Goal: Information Seeking & Learning: Learn about a topic

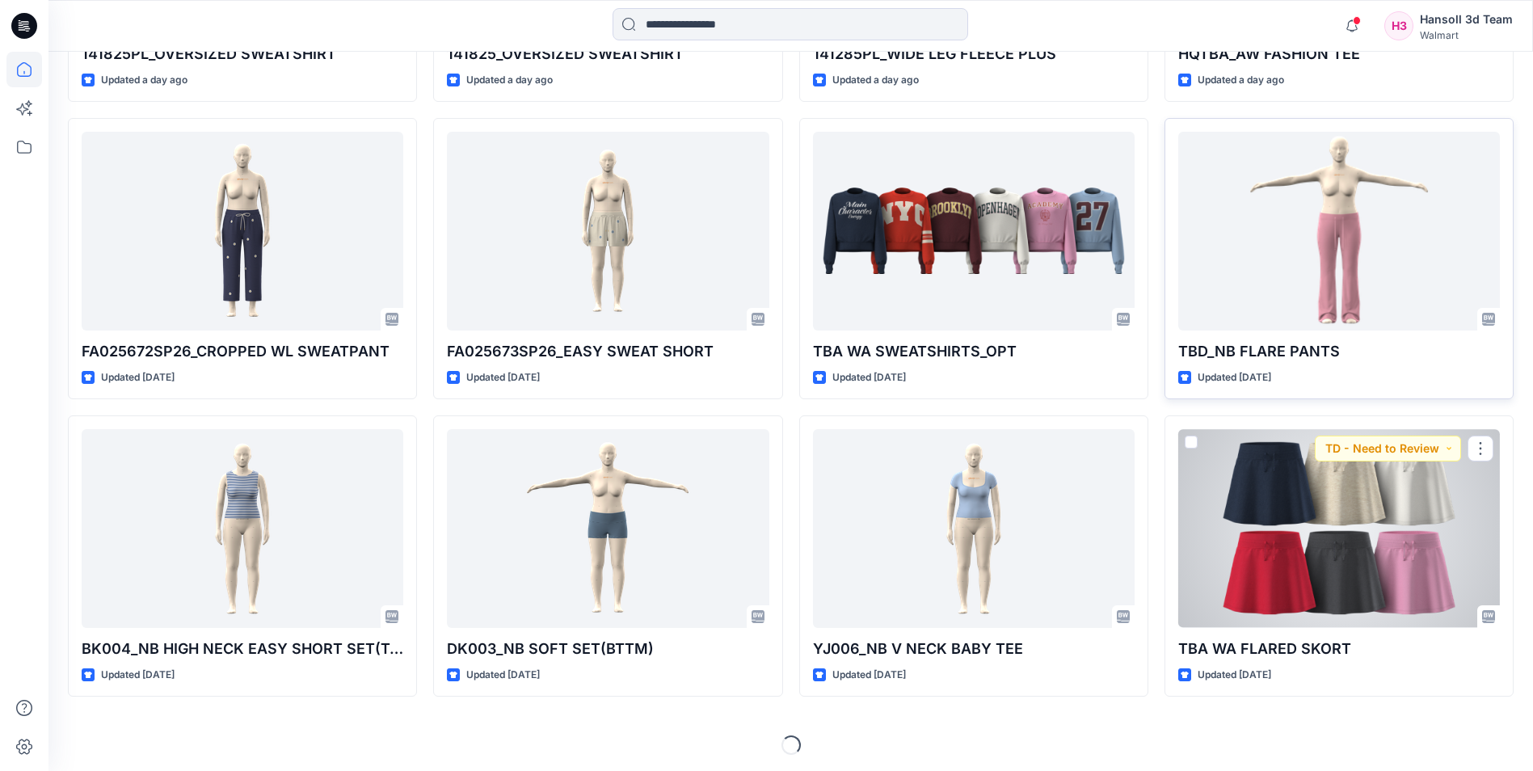
scroll to position [1180, 0]
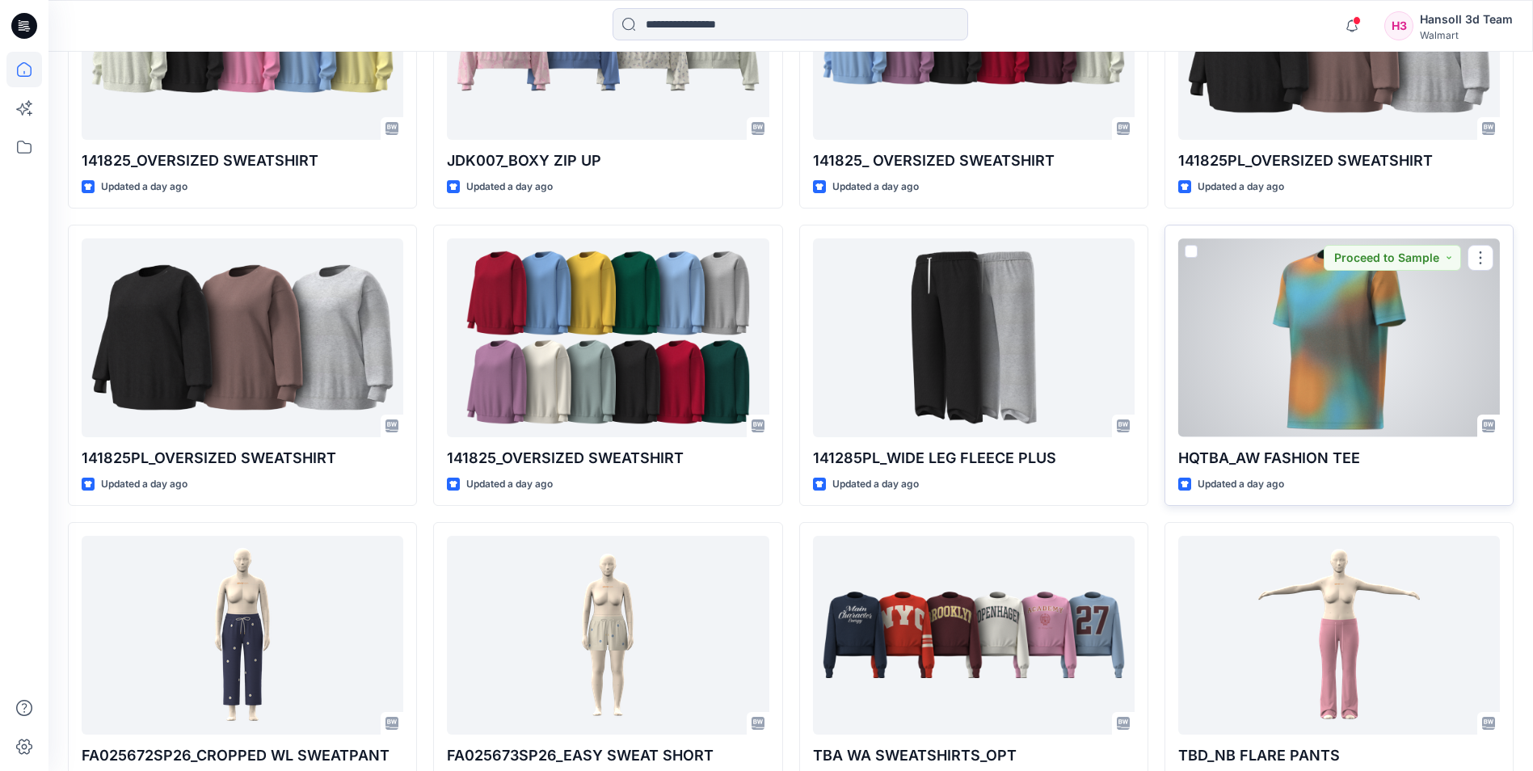
click at [1251, 326] on div at bounding box center [1339, 337] width 322 height 198
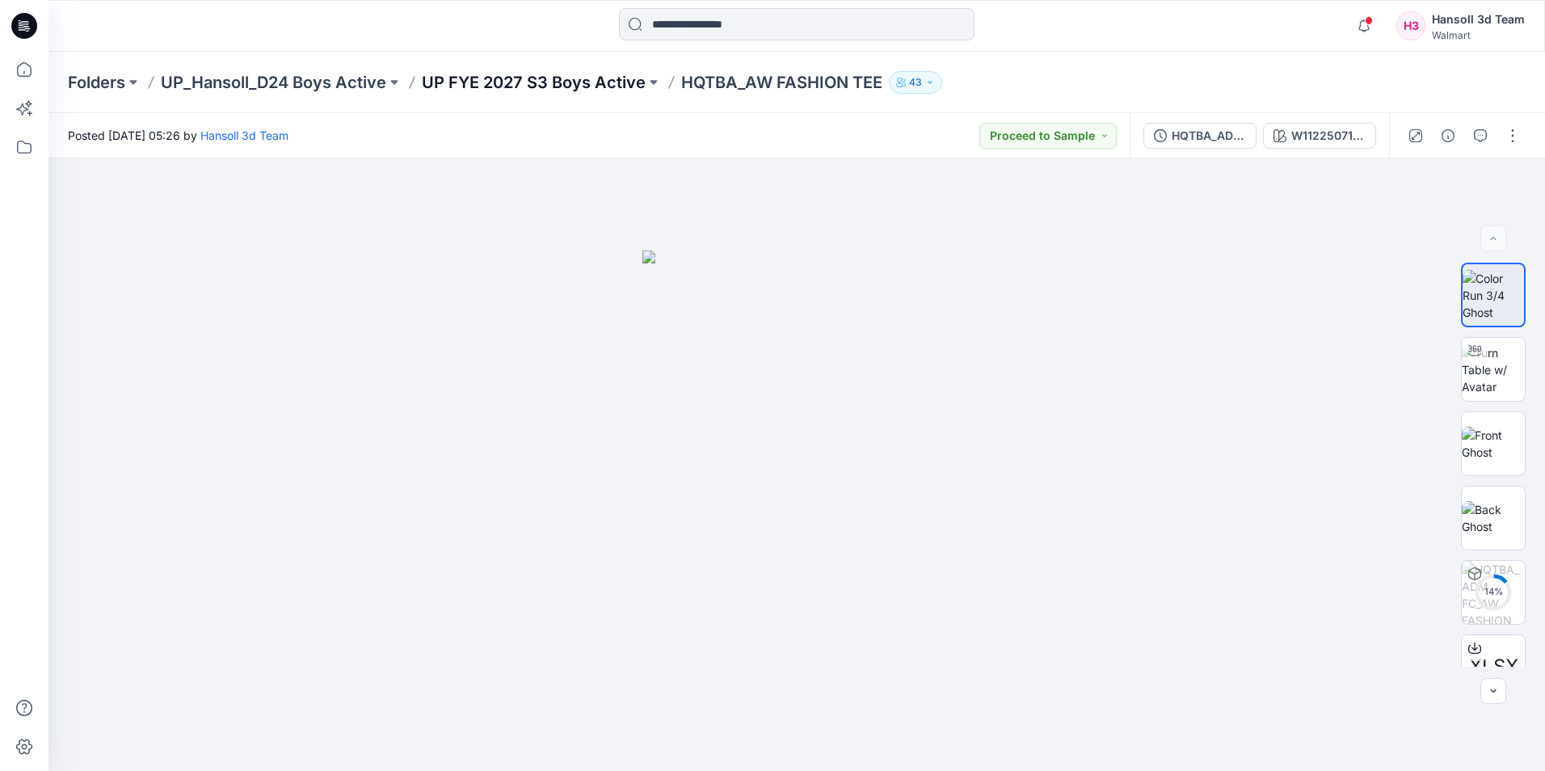
click at [544, 74] on p "UP FYE 2027 S3 Boys Active" at bounding box center [534, 82] width 224 height 23
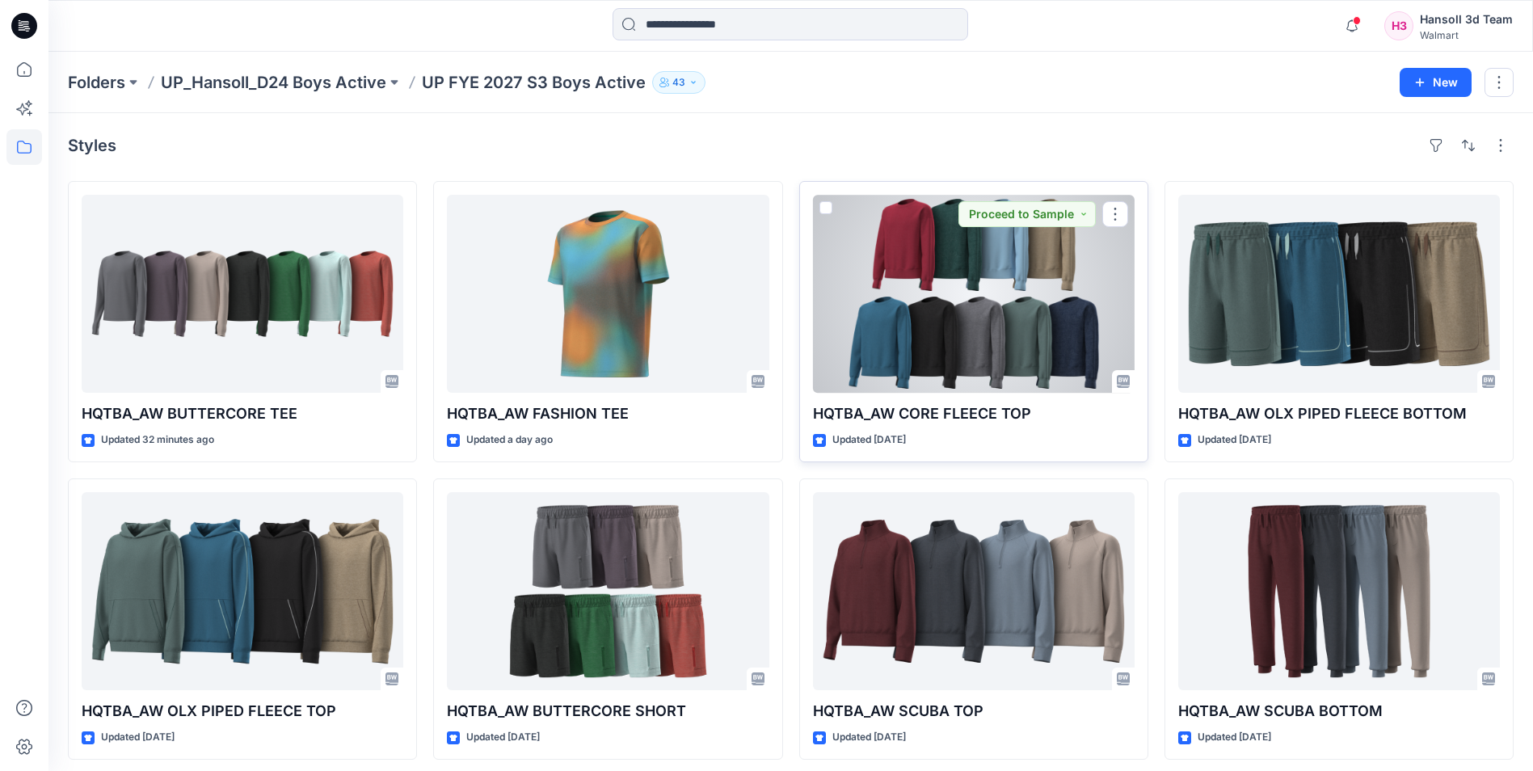
click at [1011, 308] on div at bounding box center [974, 294] width 322 height 198
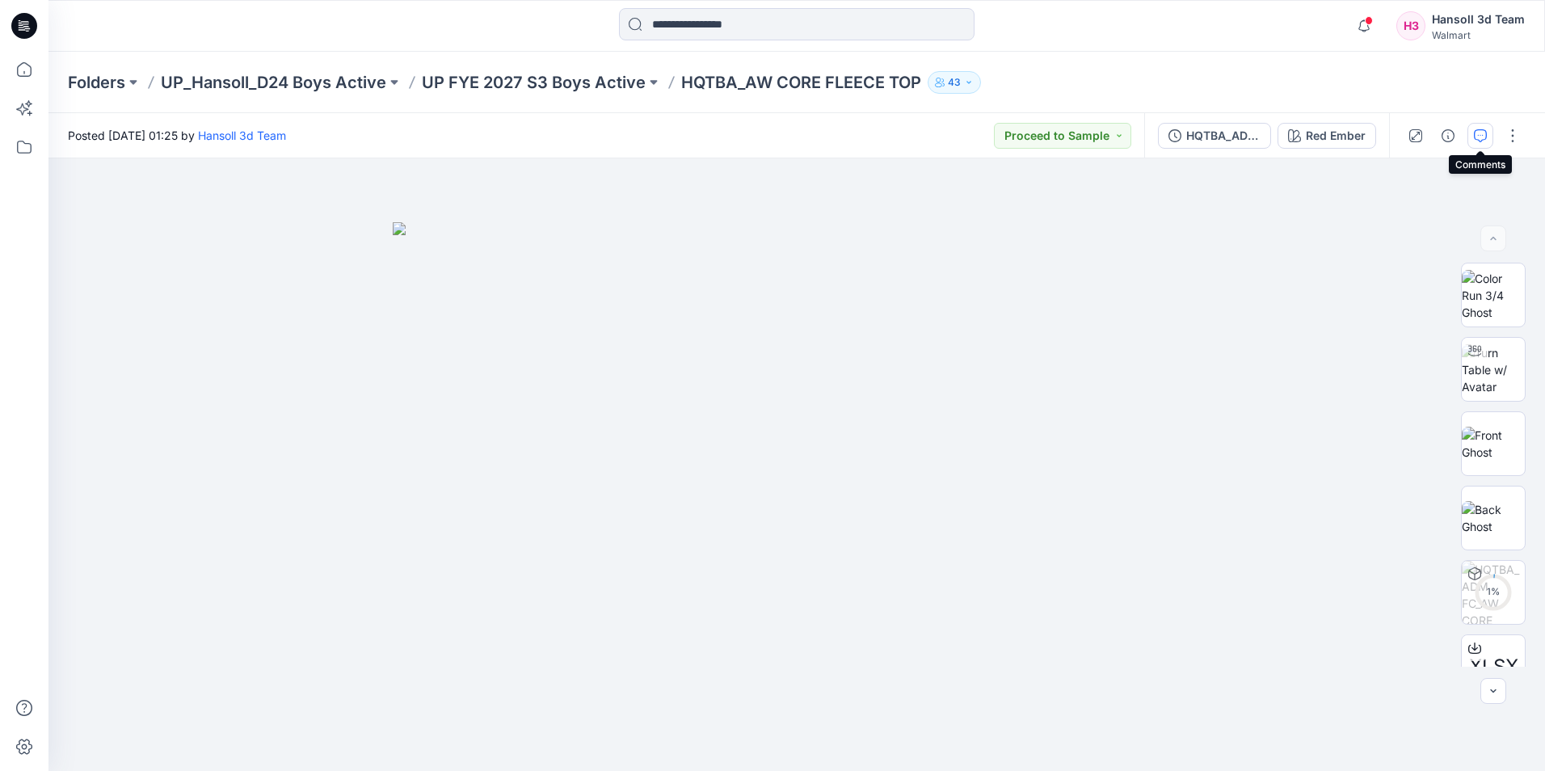
click at [1478, 137] on icon "button" at bounding box center [1480, 135] width 13 height 13
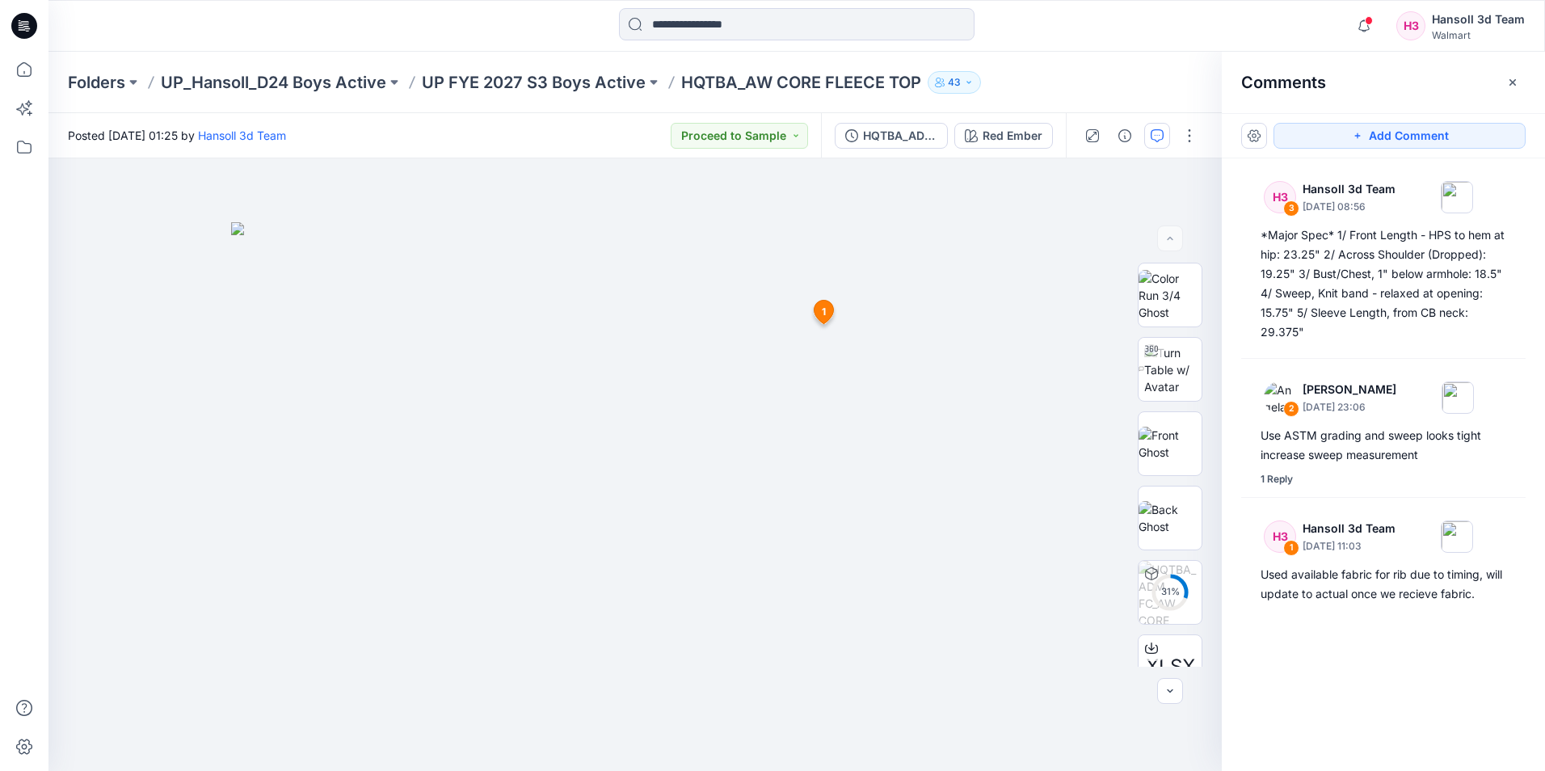
click at [1377, 671] on div "H3 3 Hansoll 3d Team [DATE] 08:56 *Major Spec* 1/ Front Length - HPS to hem at …" at bounding box center [1383, 434] width 323 height 553
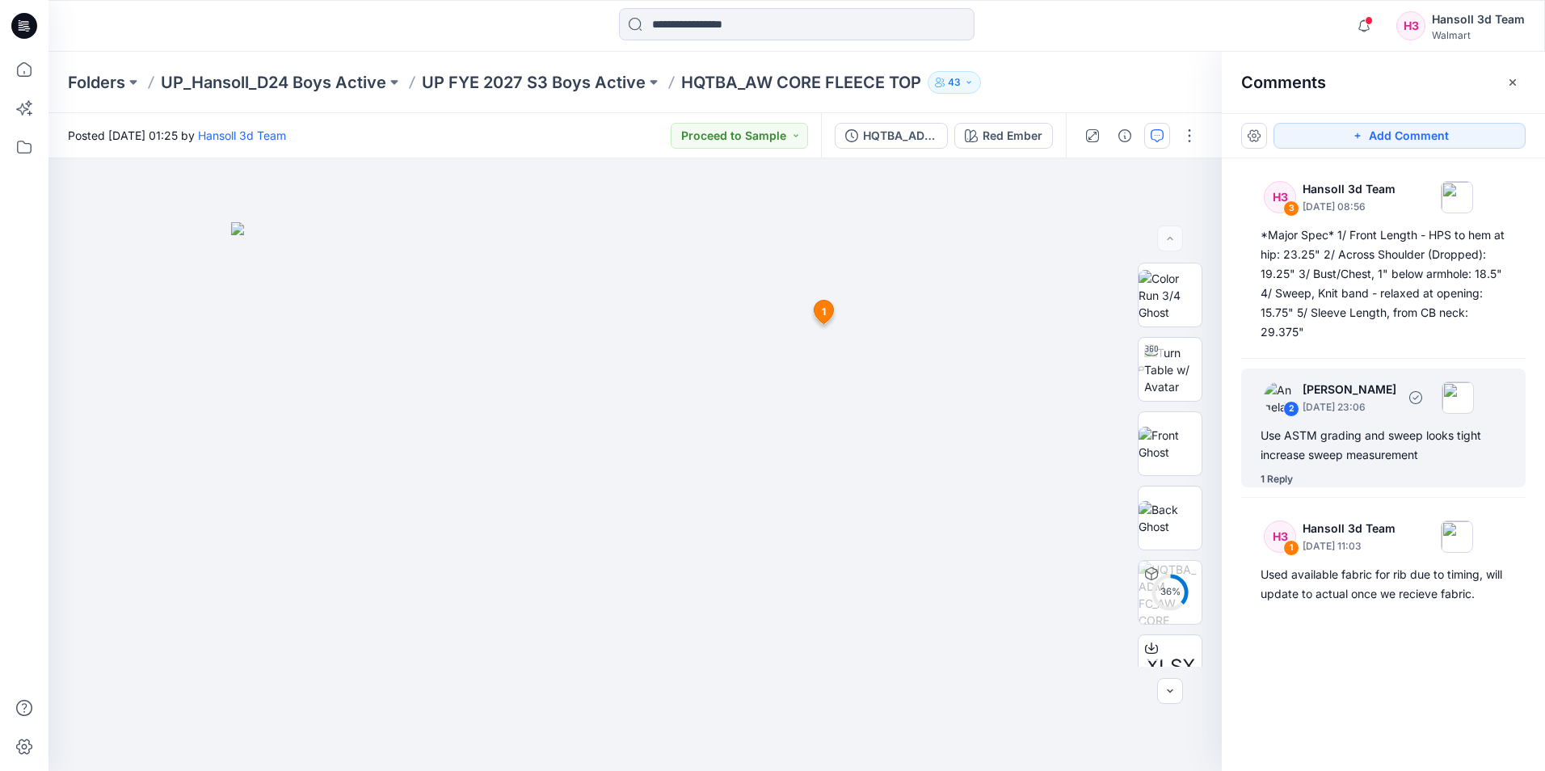
click at [1275, 482] on div "1 Reply" at bounding box center [1276, 479] width 32 height 16
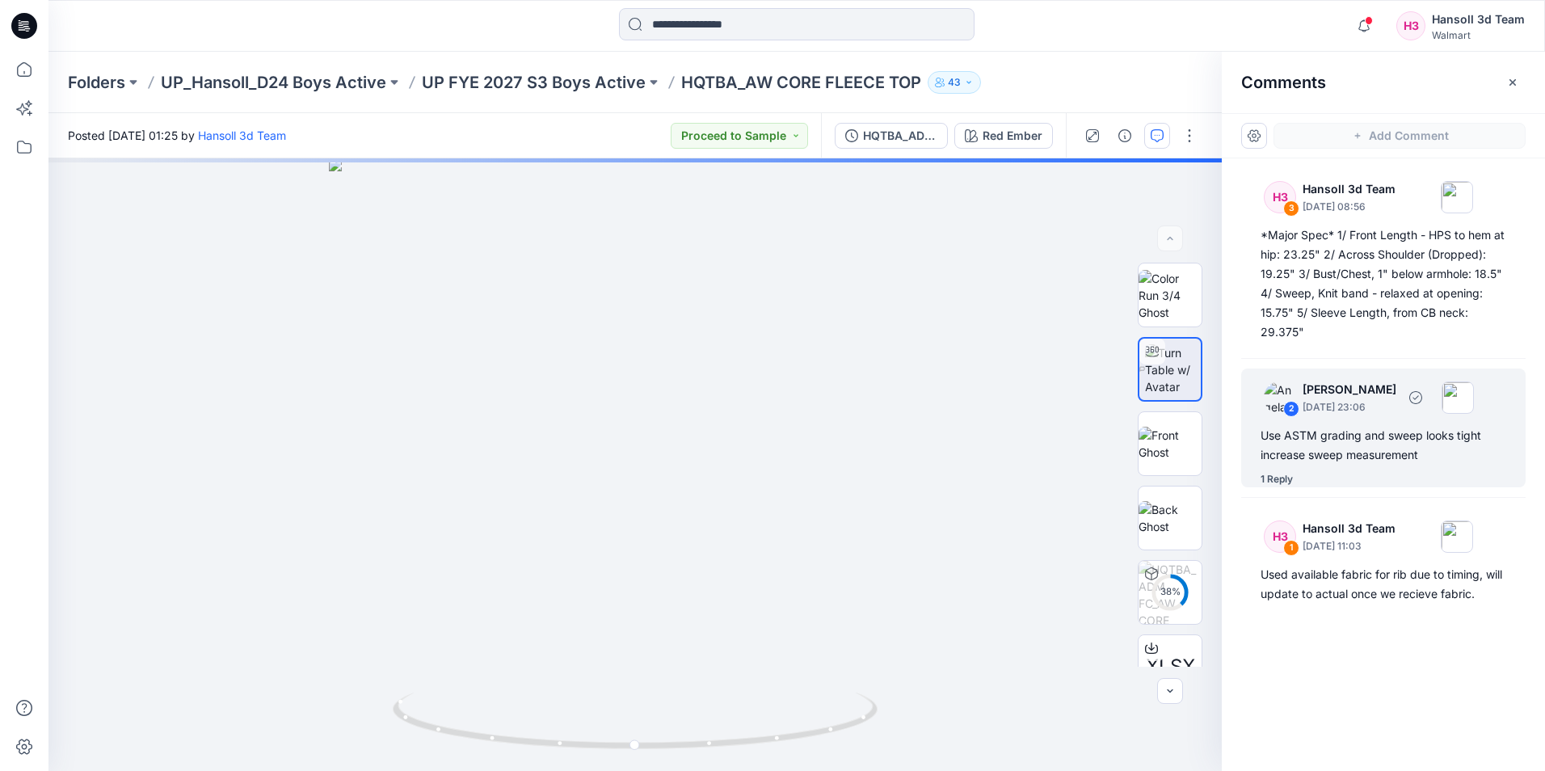
click at [1295, 478] on div "1 Reply" at bounding box center [1392, 479] width 265 height 16
click at [1284, 477] on div "1 Reply" at bounding box center [1276, 479] width 32 height 16
click at [1379, 393] on p "[PERSON_NAME]" at bounding box center [1349, 389] width 94 height 19
click at [1268, 470] on div "2 [PERSON_NAME] [DATE] 23:06 Use ASTM grading and sweep looks tight increase sw…" at bounding box center [1383, 427] width 284 height 119
click at [1276, 433] on div "Use ASTM grading and sweep looks tight increase sweep measurement" at bounding box center [1383, 445] width 246 height 39
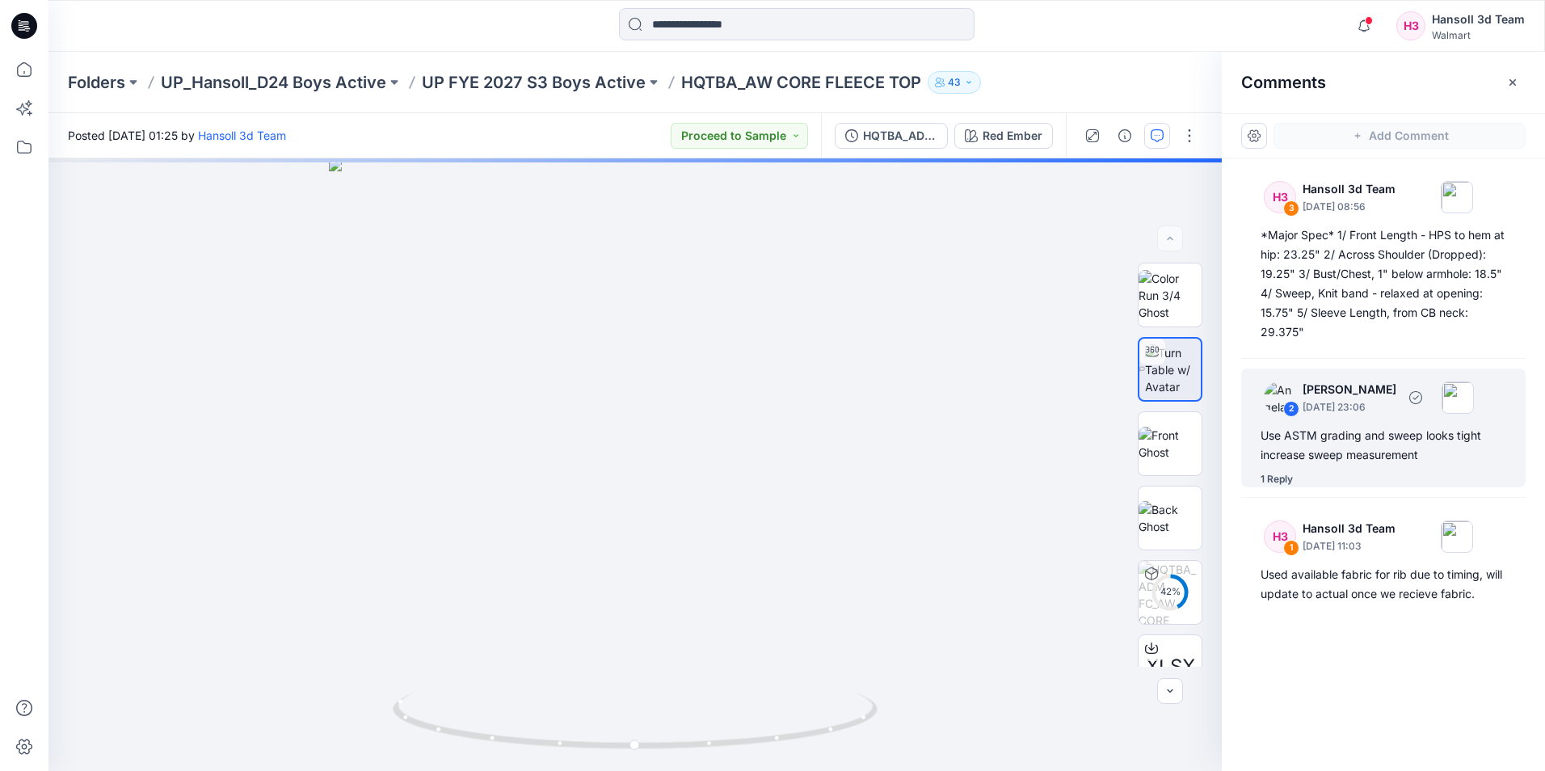
click at [1277, 430] on div "Use ASTM grading and sweep looks tight increase sweep measurement" at bounding box center [1383, 445] width 246 height 39
drag, startPoint x: 1277, startPoint y: 430, endPoint x: 1381, endPoint y: 447, distance: 104.8
click at [1381, 447] on div "Use ASTM grading and sweep looks tight increase sweep measurement" at bounding box center [1383, 445] width 246 height 39
click at [1378, 451] on div "Use ASTM grading and sweep looks tight increase sweep measurement" at bounding box center [1383, 445] width 246 height 39
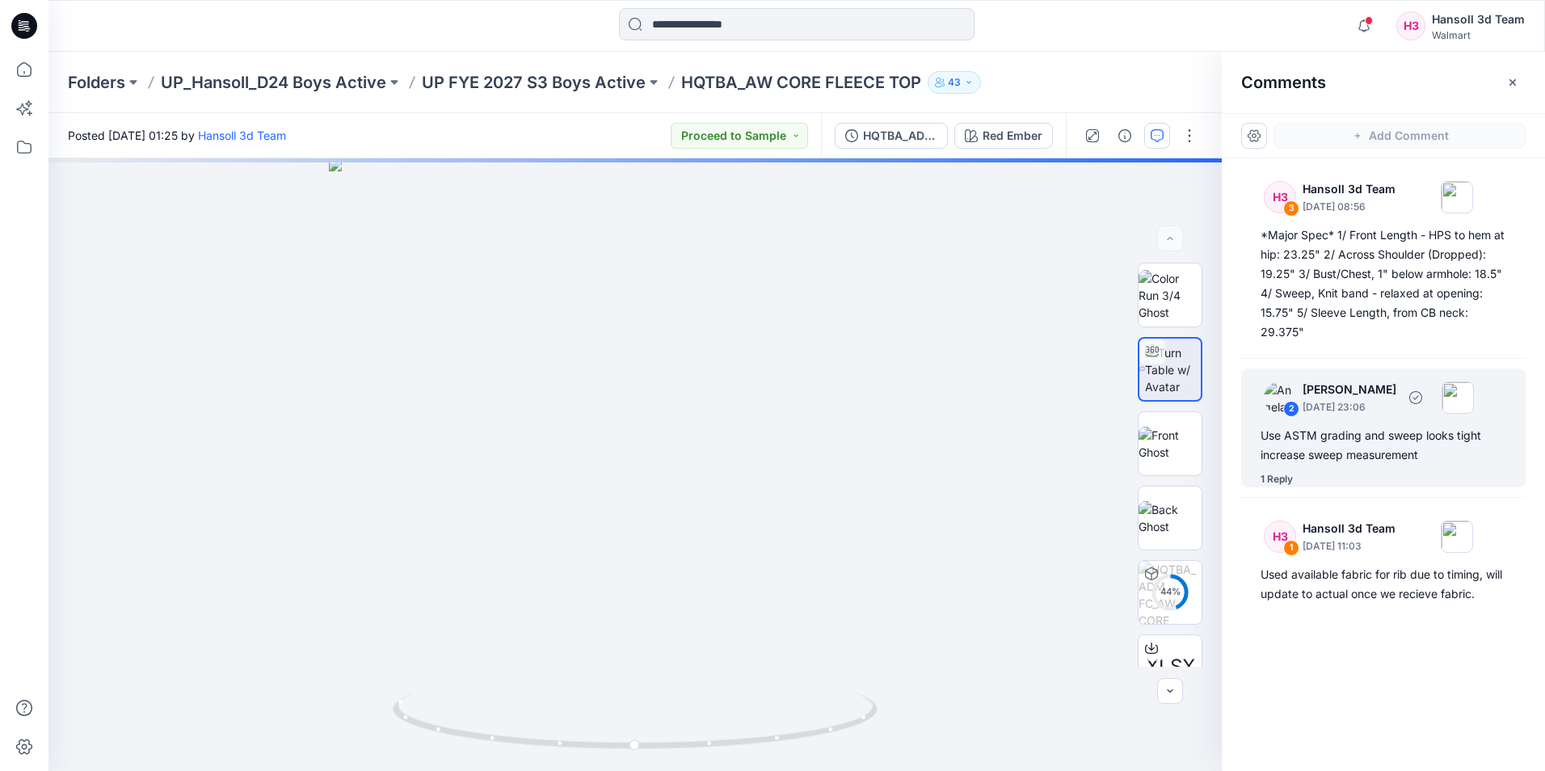
drag, startPoint x: 1378, startPoint y: 451, endPoint x: 1276, endPoint y: 478, distance: 106.2
click at [1276, 478] on div "1 Reply" at bounding box center [1276, 479] width 32 height 16
click at [1375, 429] on div "Use ASTM grading and sweep looks tight increase sweep measurement" at bounding box center [1383, 445] width 246 height 39
click at [1293, 410] on div "2" at bounding box center [1291, 409] width 16 height 16
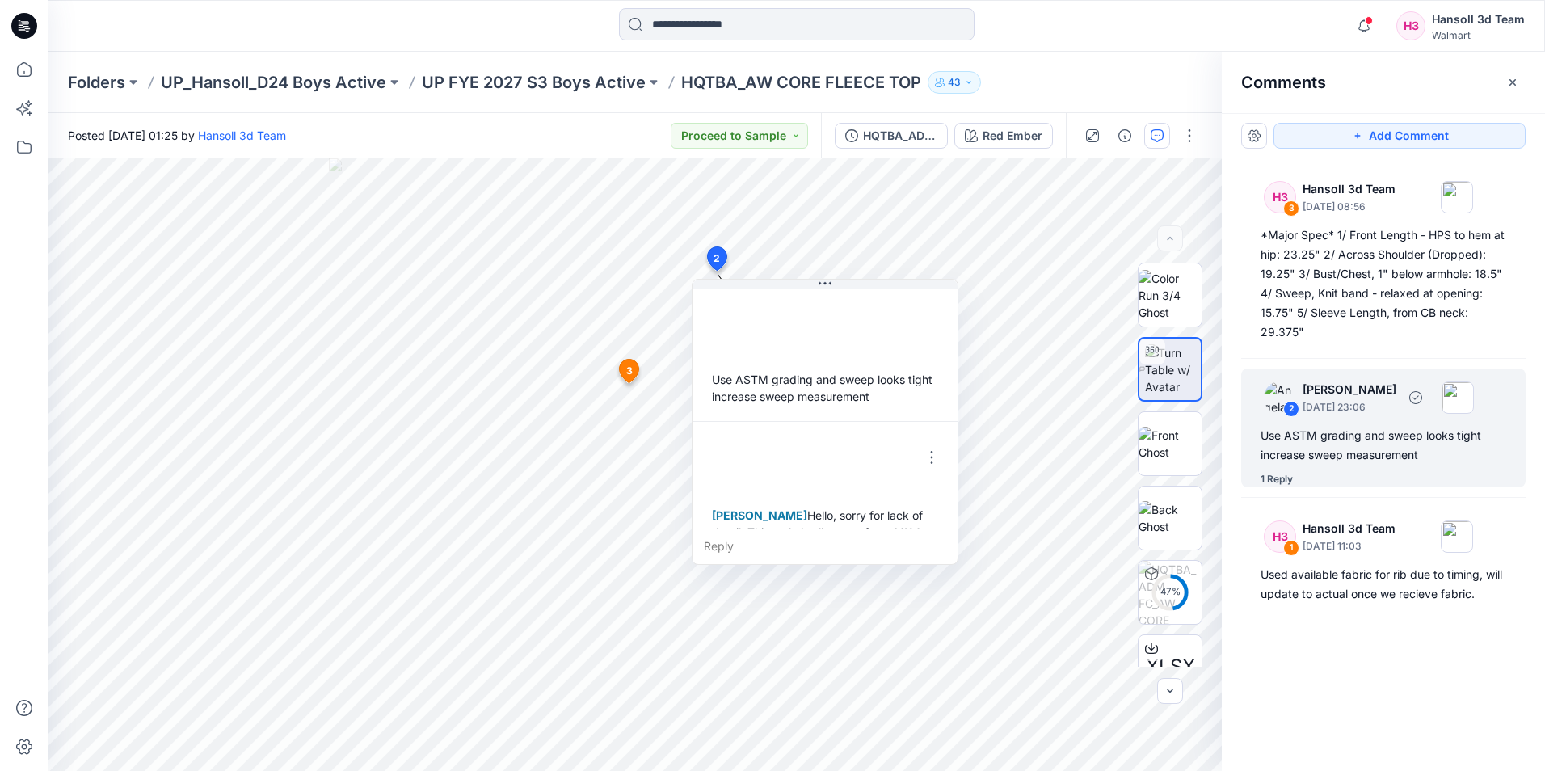
click at [1291, 403] on div "2" at bounding box center [1291, 409] width 16 height 16
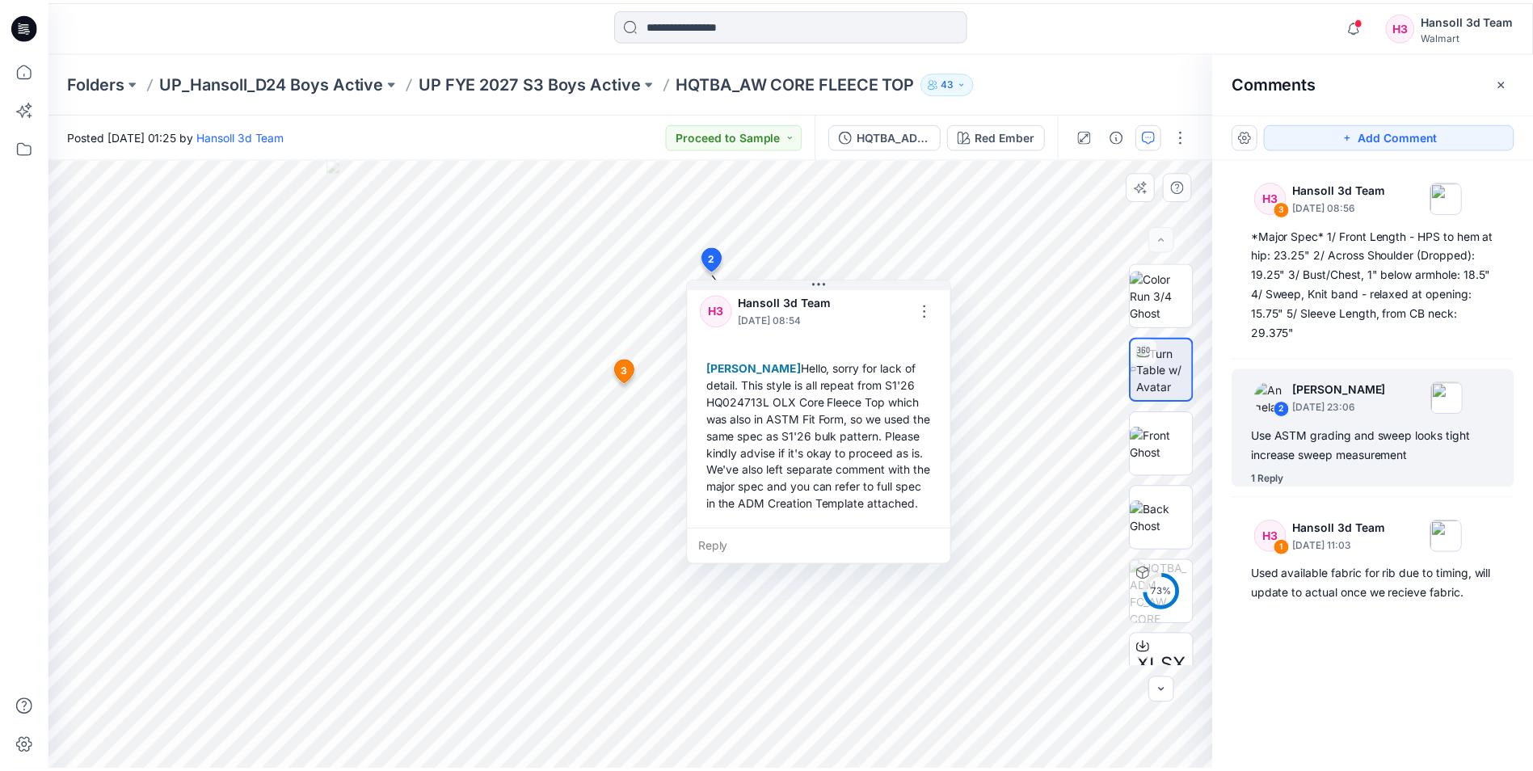
scroll to position [181, 0]
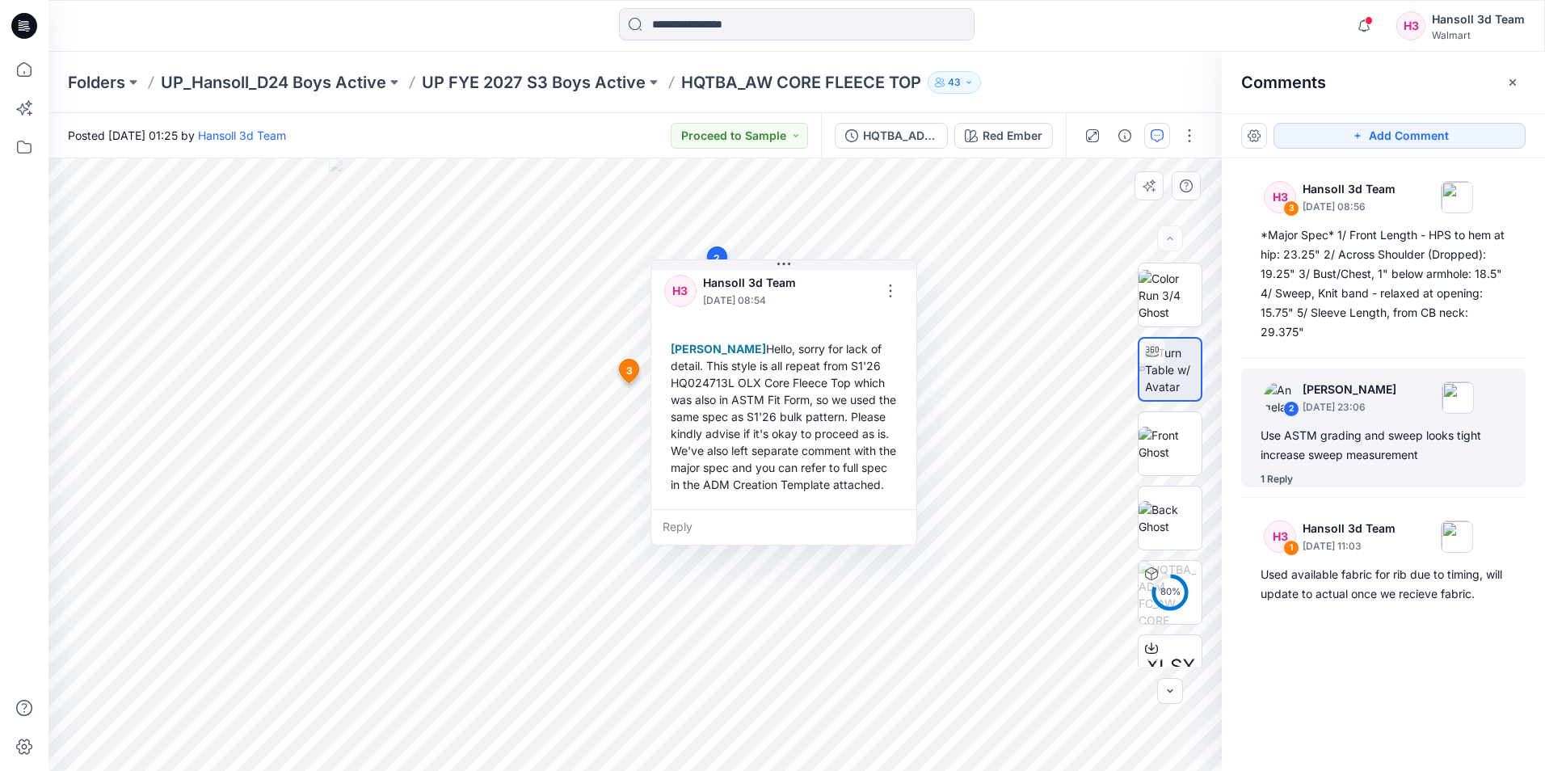
drag, startPoint x: 819, startPoint y: 501, endPoint x: 831, endPoint y: 503, distance: 11.6
click at [831, 499] on div "[PERSON_NAME] Hello, sorry for lack of detail. This style is all repeat from S1…" at bounding box center [783, 417] width 239 height 166
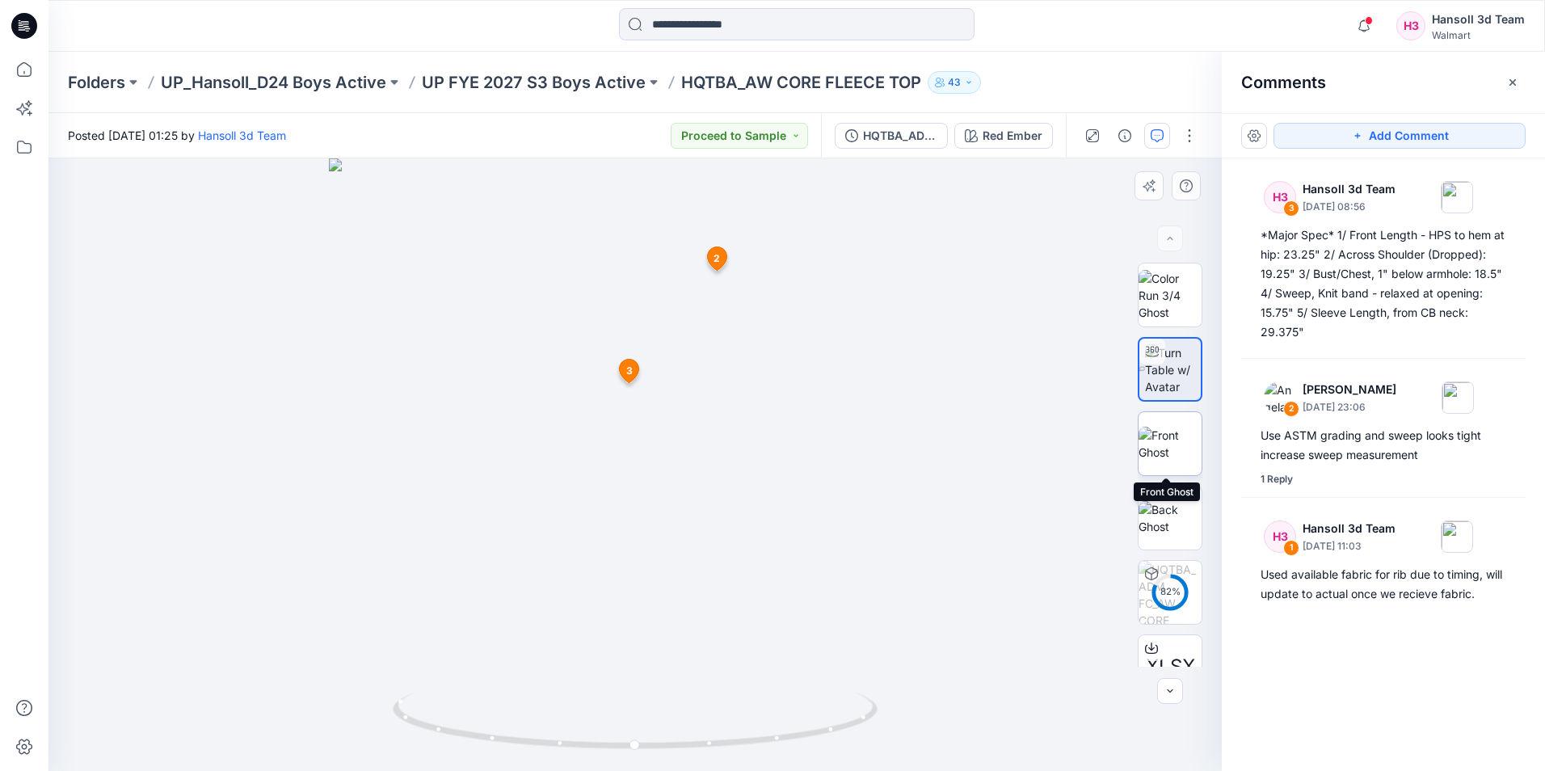
click at [1187, 439] on img at bounding box center [1169, 444] width 63 height 34
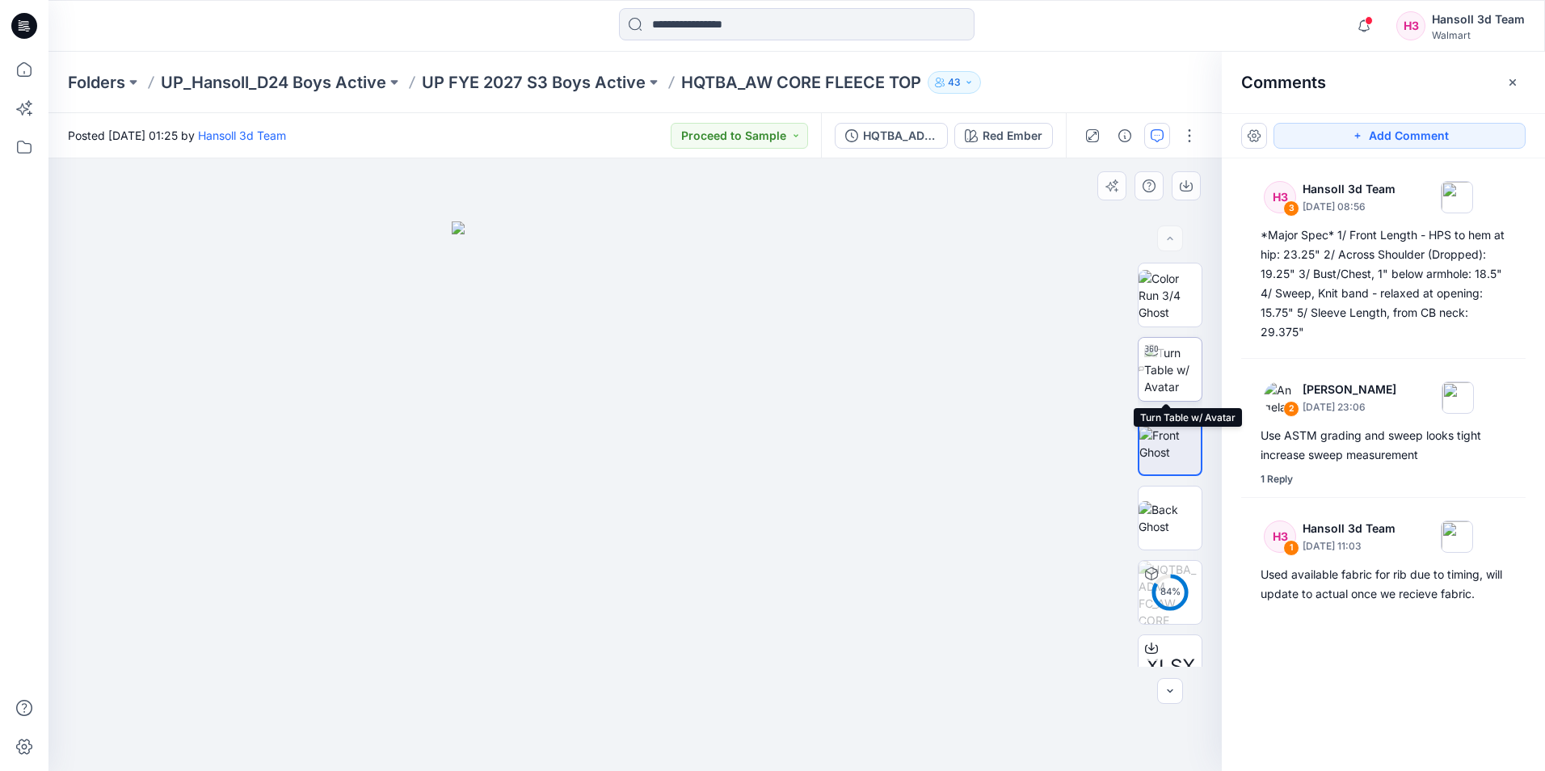
click at [1164, 376] on img at bounding box center [1172, 369] width 57 height 51
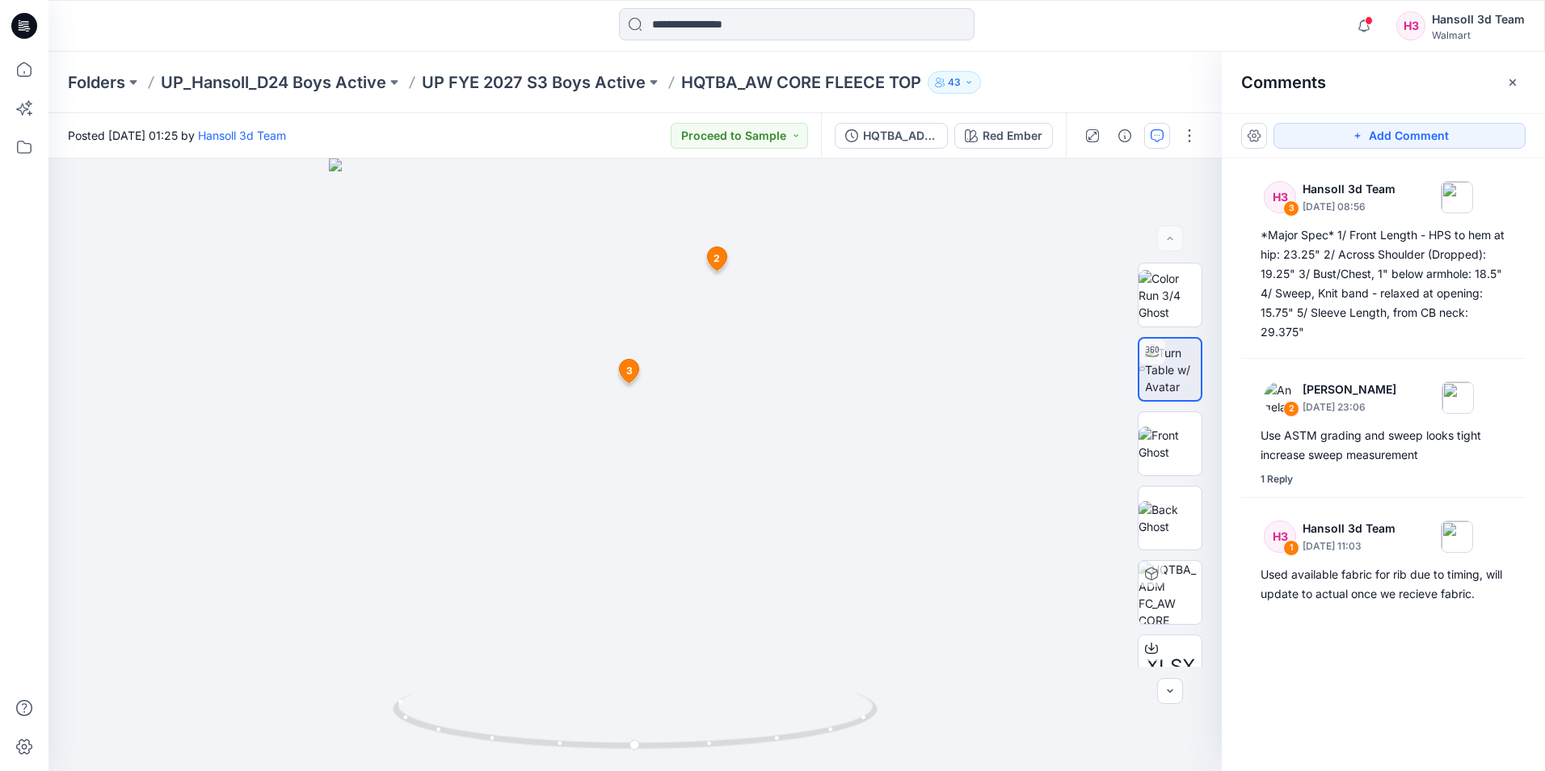
click at [1317, 711] on div "Add Comment H3 3 Hansoll 3d Team [DATE] 08:56 *Major Spec* 1/ Front Length - HP…" at bounding box center [1383, 442] width 323 height 658
click at [1302, 700] on div "H3 3 Hansoll 3d Team [DATE] 08:56 *Major Spec* 1/ Front Length - HPS to hem at …" at bounding box center [1383, 434] width 323 height 553
click at [25, 20] on icon at bounding box center [24, 26] width 26 height 26
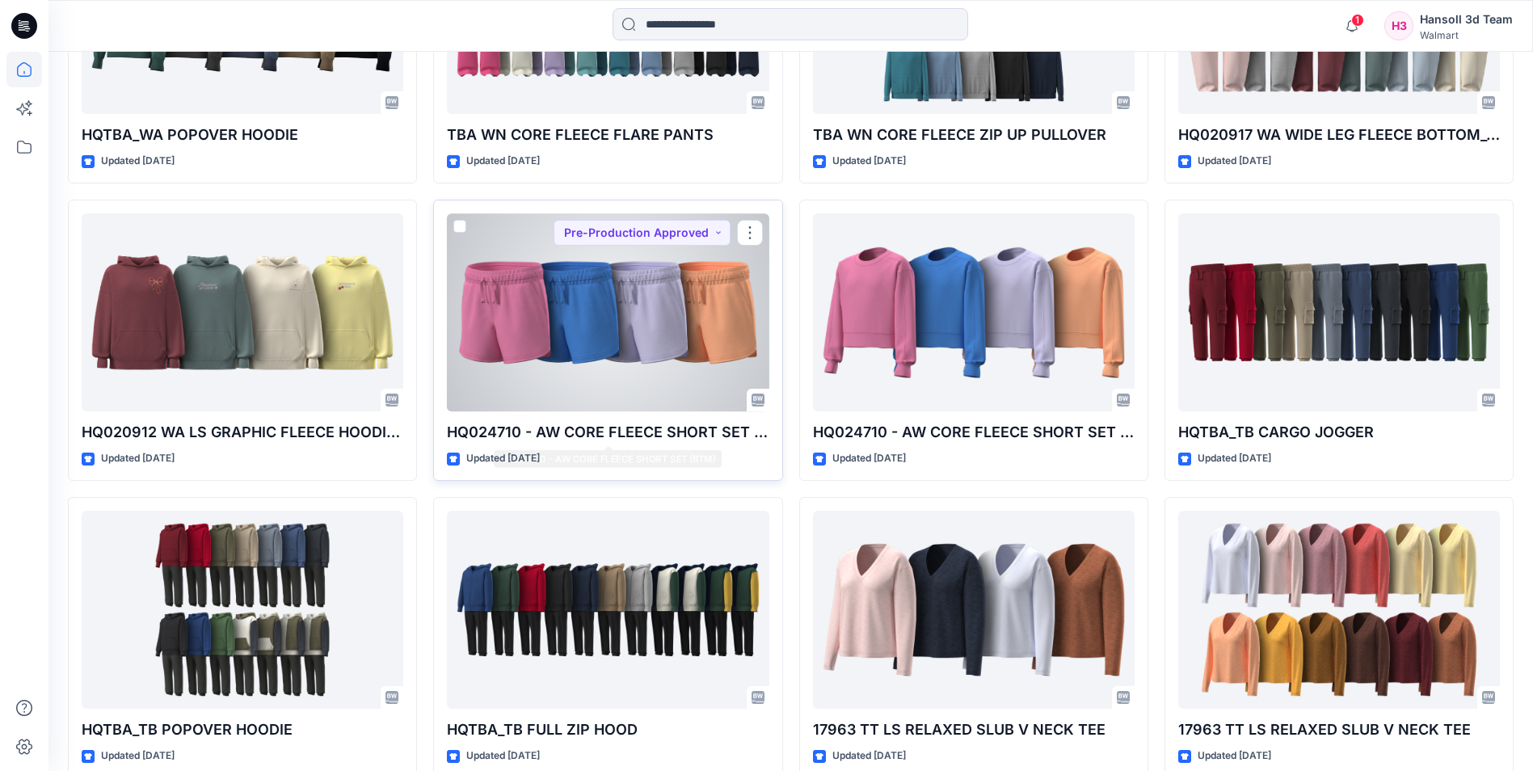
scroll to position [4178, 0]
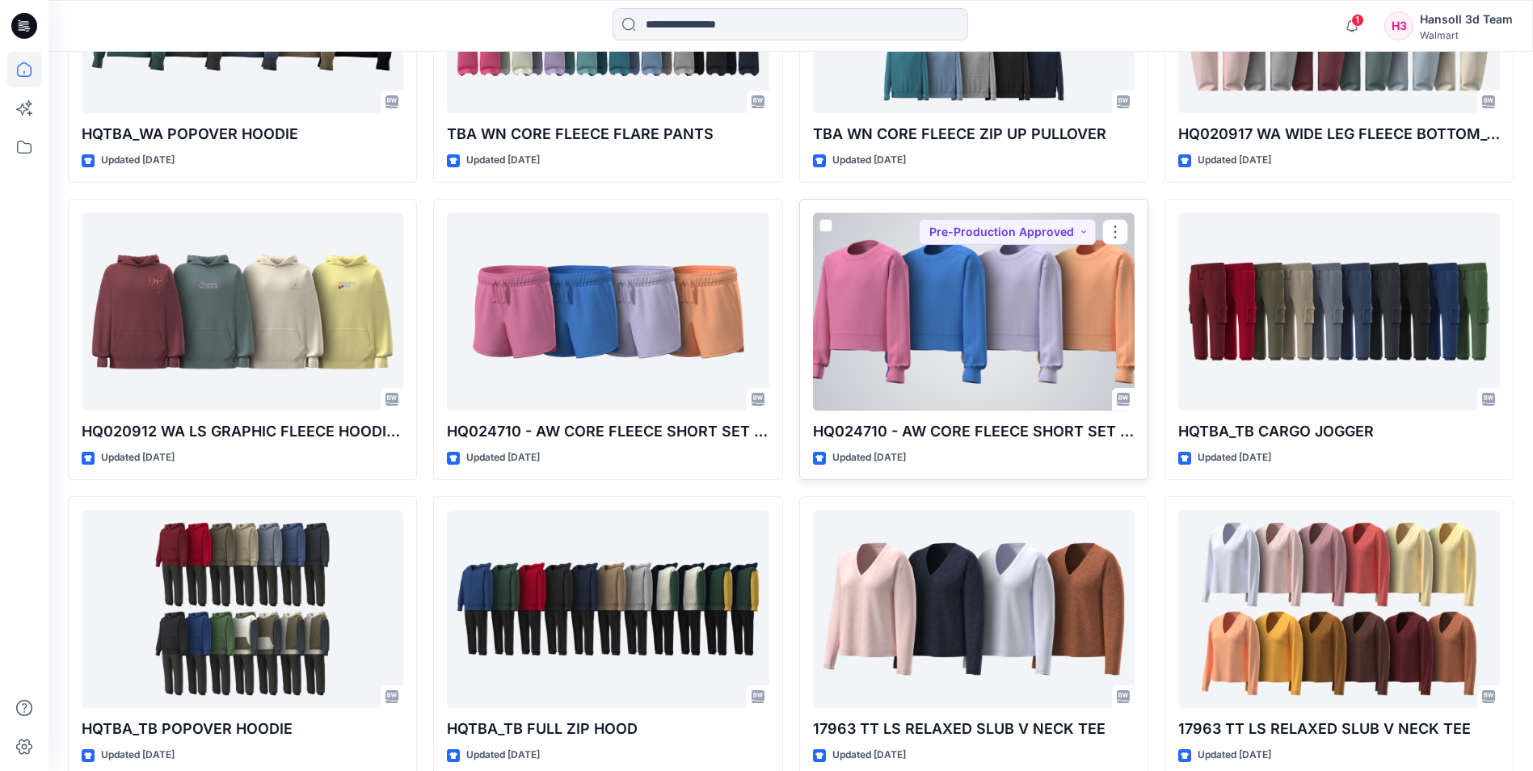
click at [969, 332] on div at bounding box center [974, 311] width 322 height 198
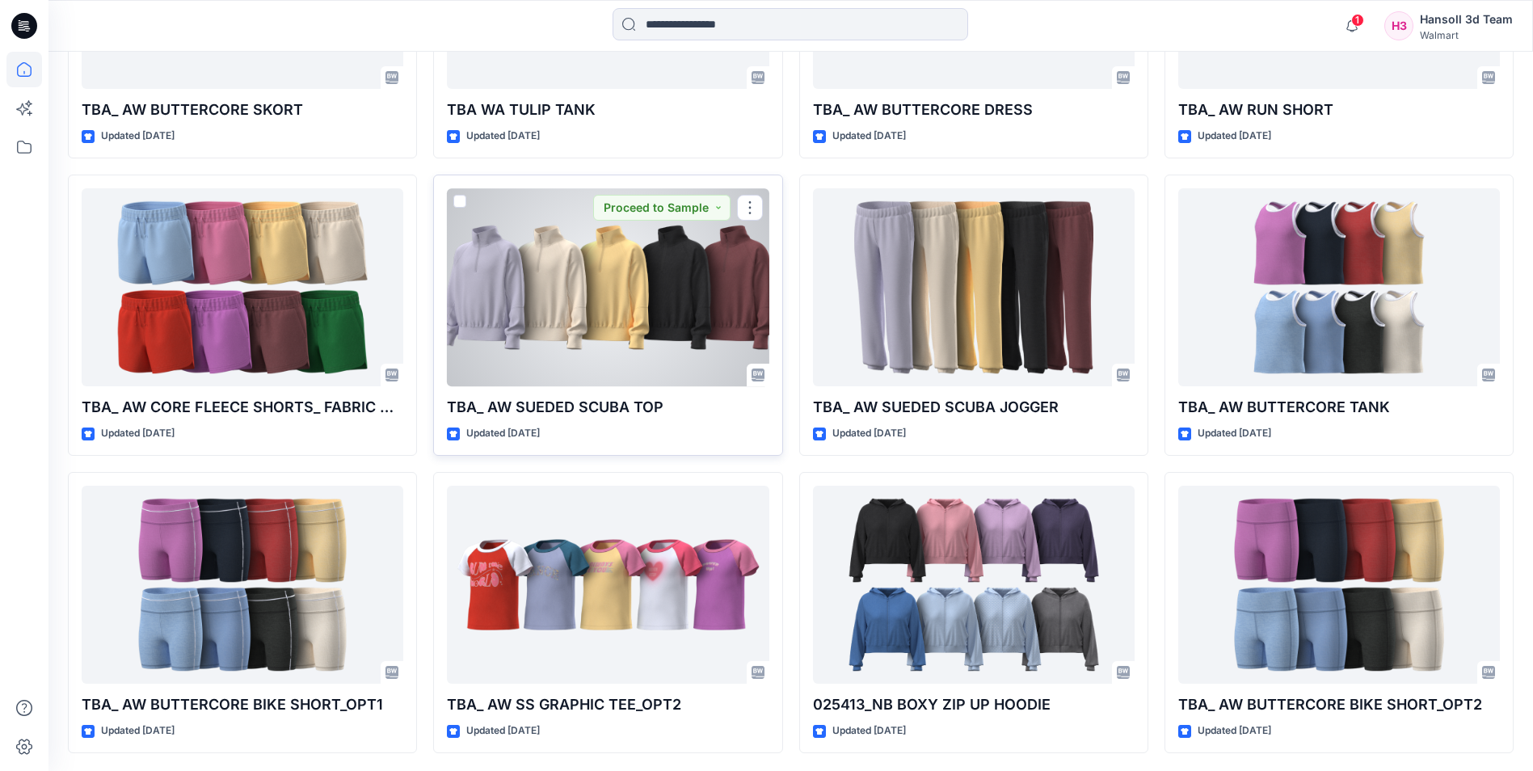
scroll to position [6938, 0]
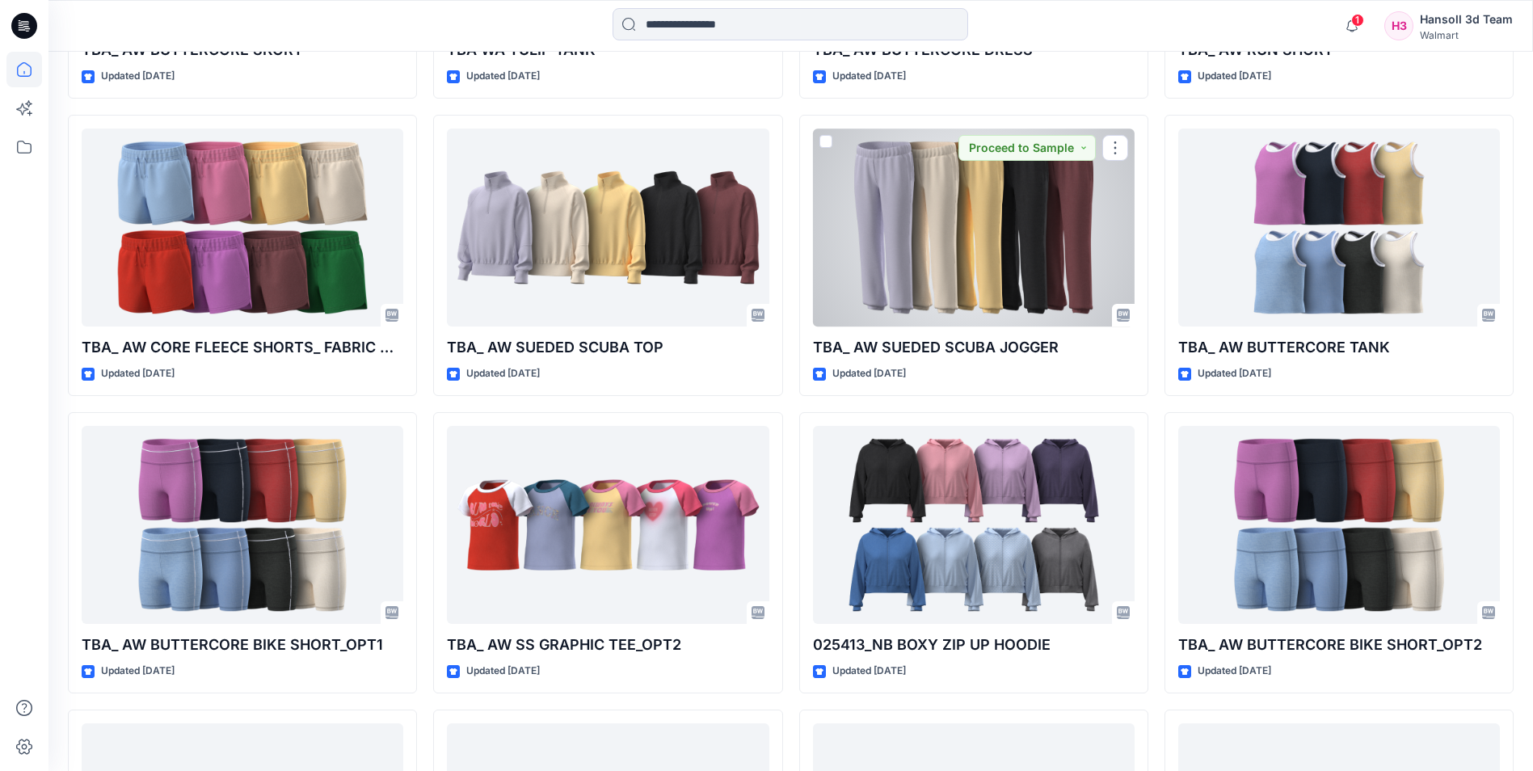
click at [974, 267] on div at bounding box center [974, 227] width 322 height 198
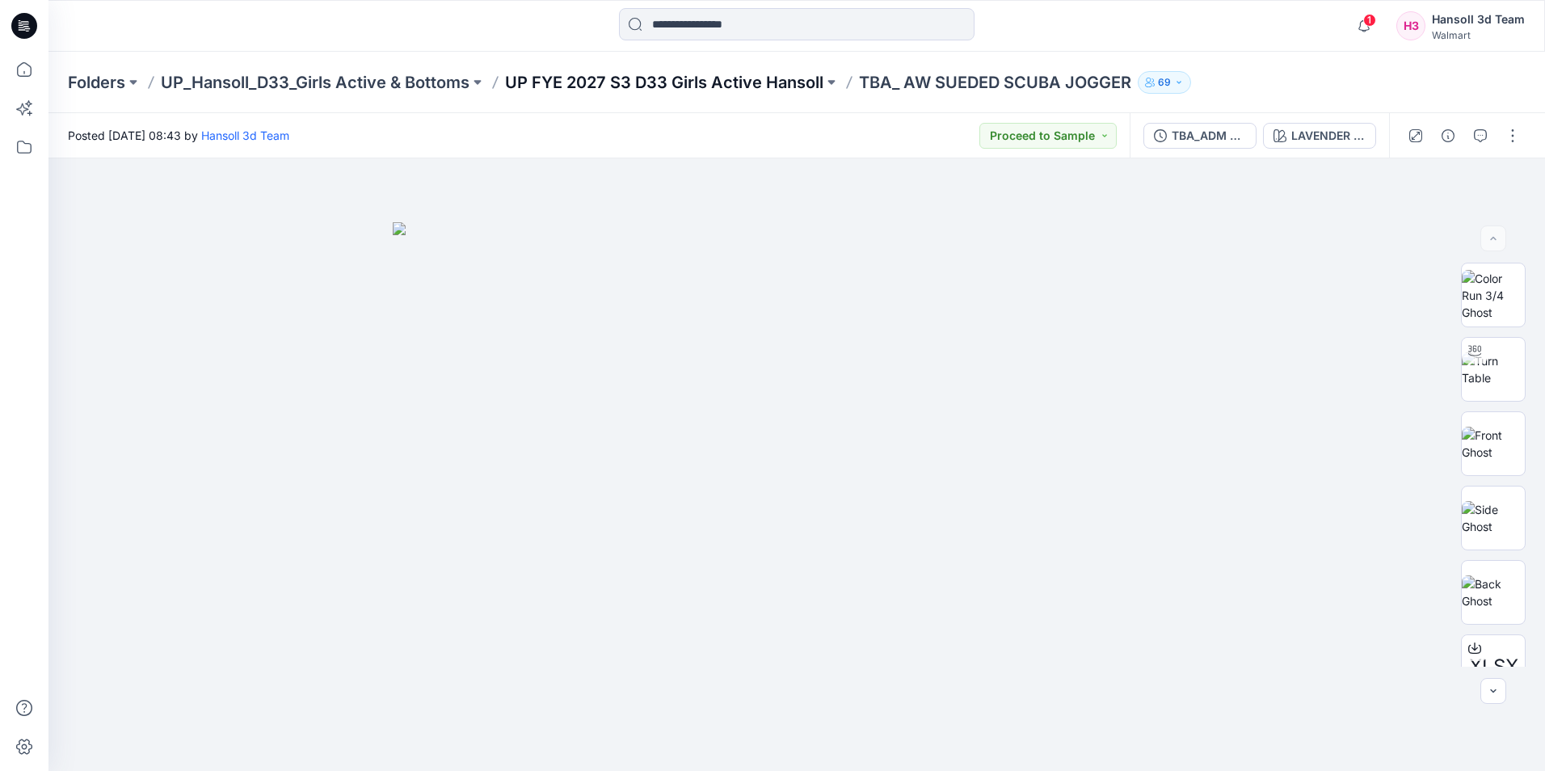
click at [683, 85] on p "UP FYE 2027 S3 D33 Girls Active Hansoll" at bounding box center [664, 82] width 318 height 23
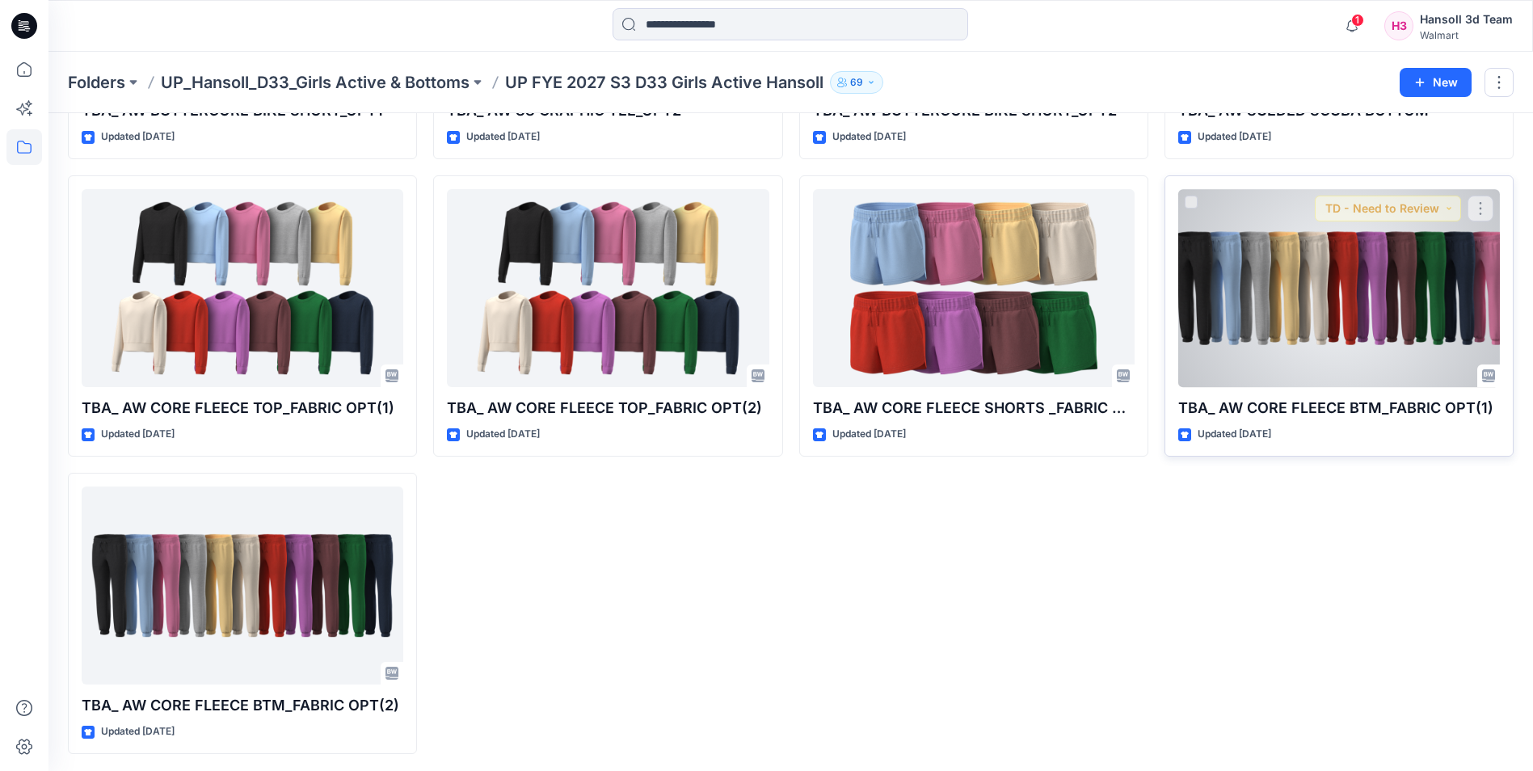
scroll to position [900, 0]
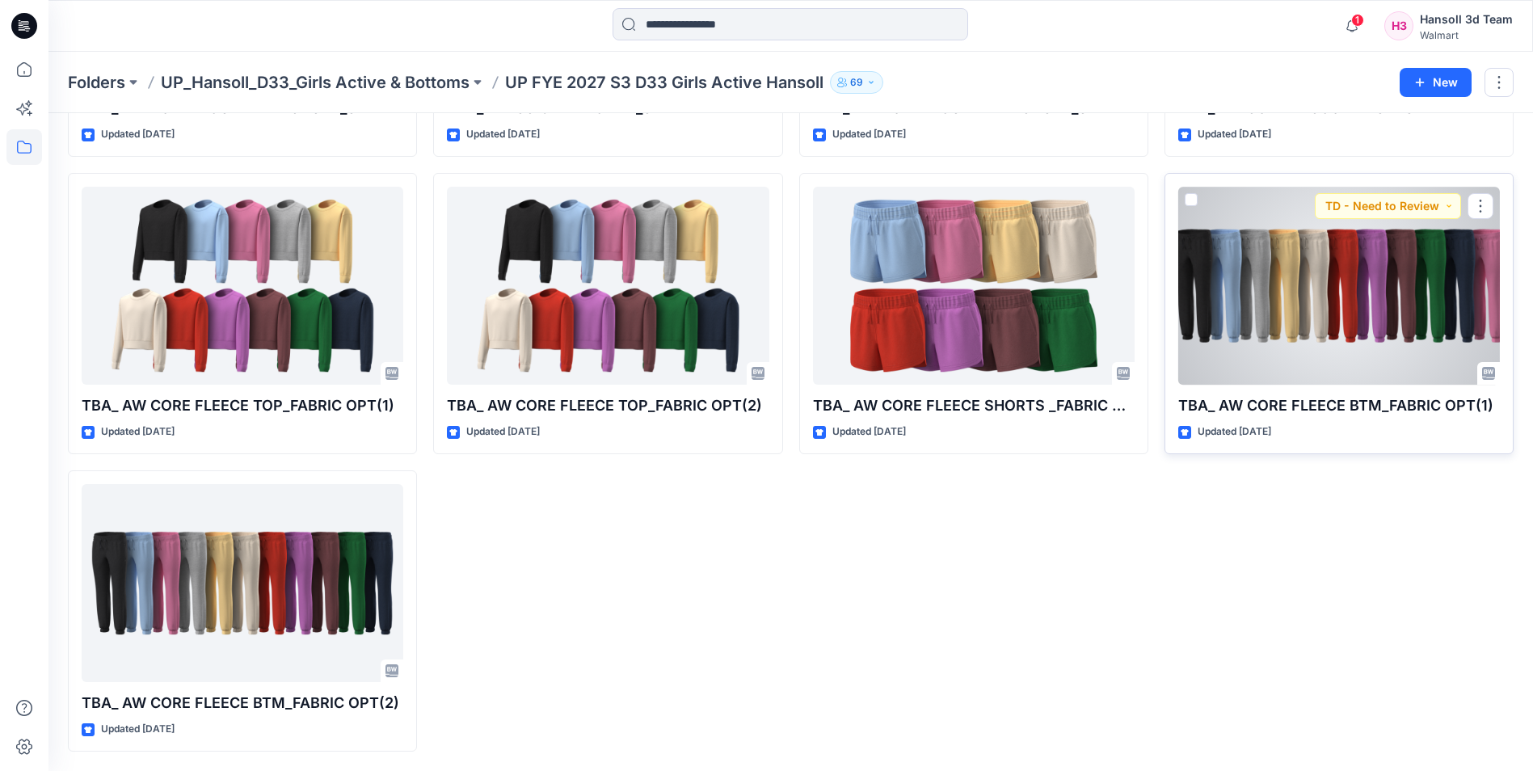
click at [1306, 307] on div at bounding box center [1339, 286] width 322 height 198
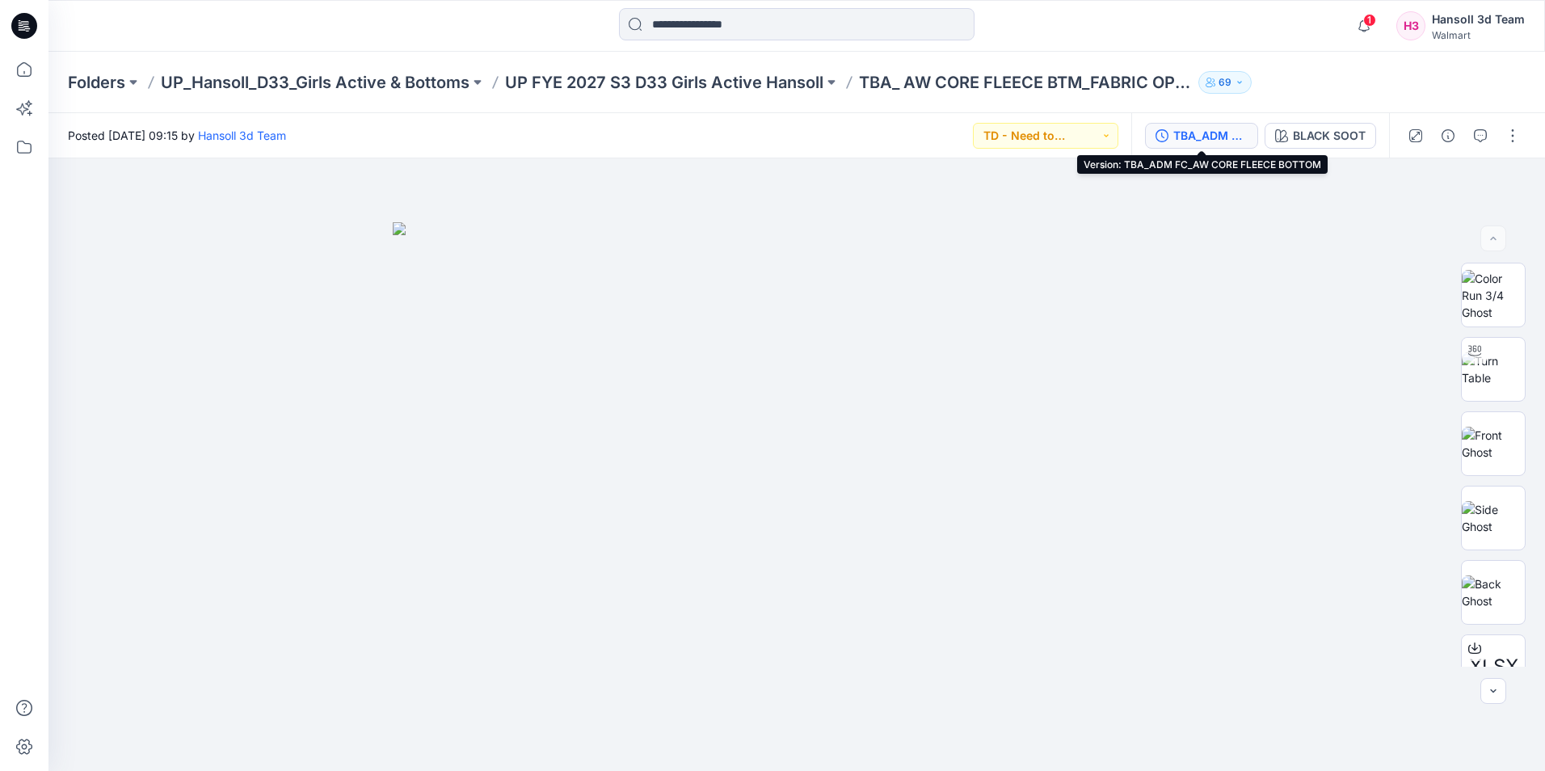
click at [1224, 141] on div "TBA_ADM FC_AW CORE FLEECE BOTTOM" at bounding box center [1210, 136] width 74 height 18
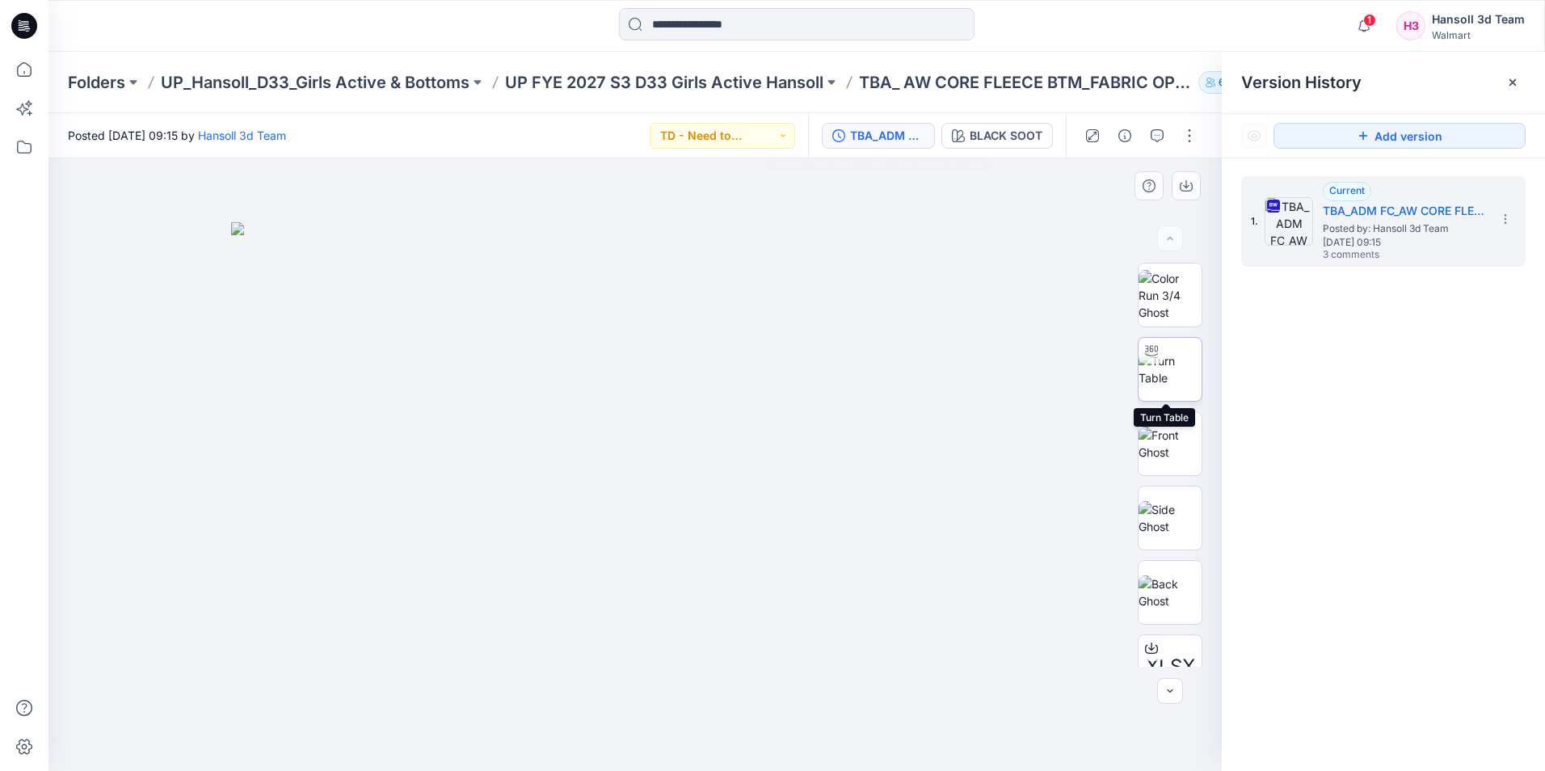
click at [1182, 378] on img at bounding box center [1169, 369] width 63 height 34
click at [1398, 566] on div "1. Current TBA_ADM FC_AW CORE FLEECE BOTTOM Posted by: [PERSON_NAME] 3d Team [D…" at bounding box center [1383, 476] width 323 height 636
click at [1377, 469] on div "1. Current TBA_ADM FC_AW CORE FLEECE BOTTOM Posted by: [PERSON_NAME] 3d Team [D…" at bounding box center [1383, 476] width 323 height 636
click at [724, 83] on p "UP FYE 2027 S3 D33 Girls Active Hansoll" at bounding box center [664, 82] width 318 height 23
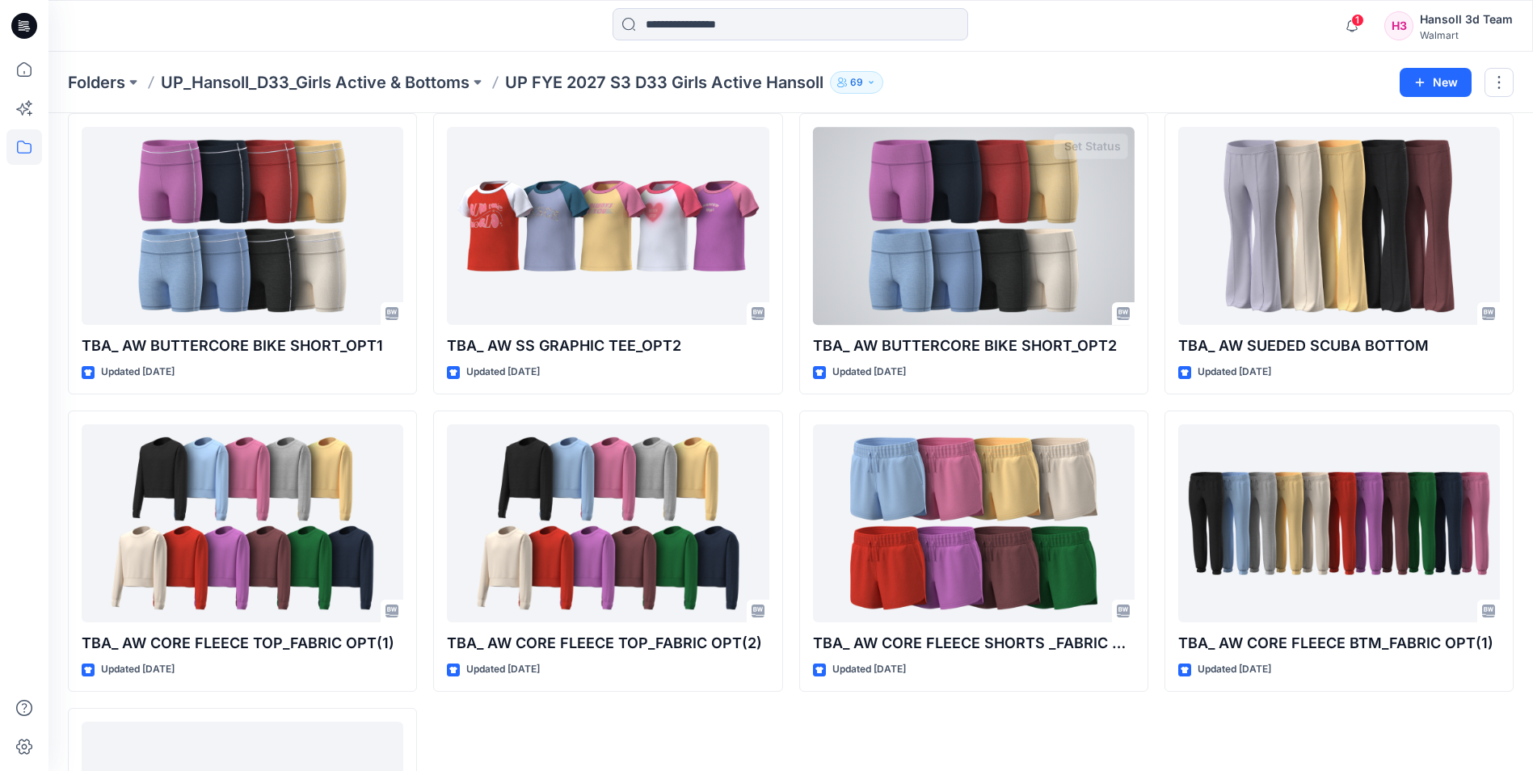
scroll to position [900, 0]
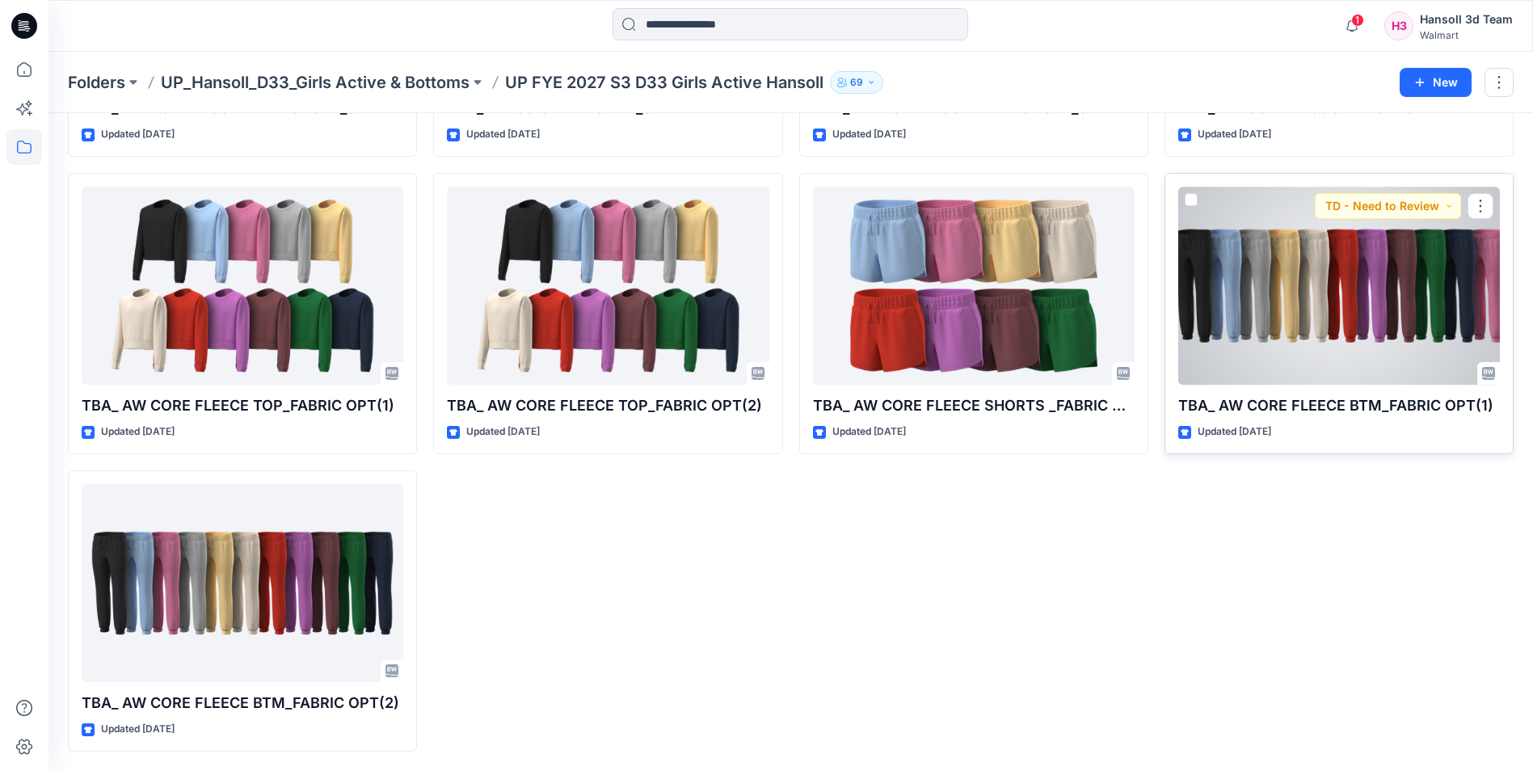
click at [1309, 318] on div at bounding box center [1339, 286] width 322 height 198
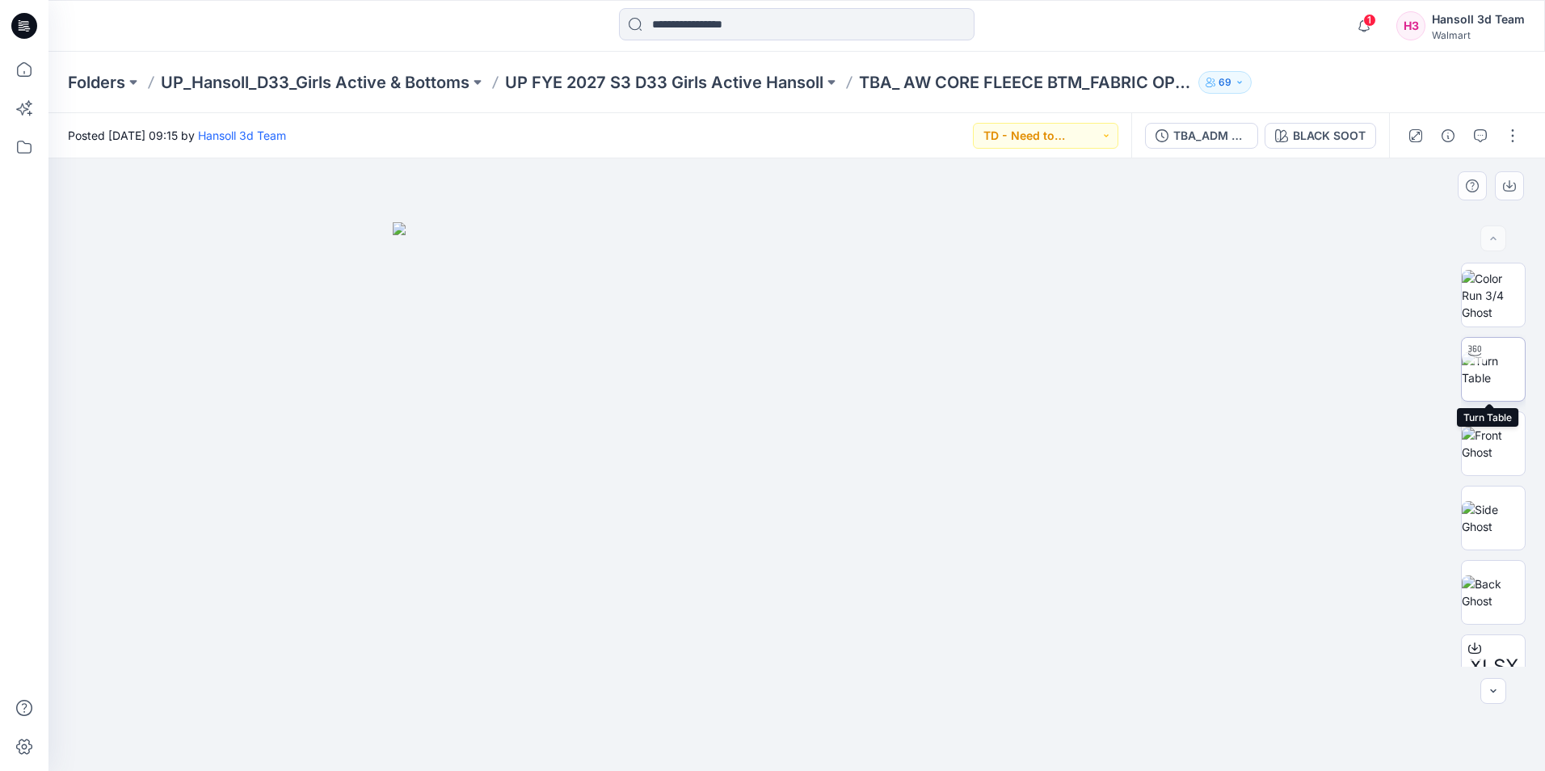
click at [1489, 360] on img at bounding box center [1492, 369] width 63 height 34
drag, startPoint x: 1095, startPoint y: 512, endPoint x: 1092, endPoint y: 520, distance: 8.4
click at [1093, 518] on div at bounding box center [796, 464] width 1496 height 612
click at [23, 24] on icon at bounding box center [24, 26] width 26 height 52
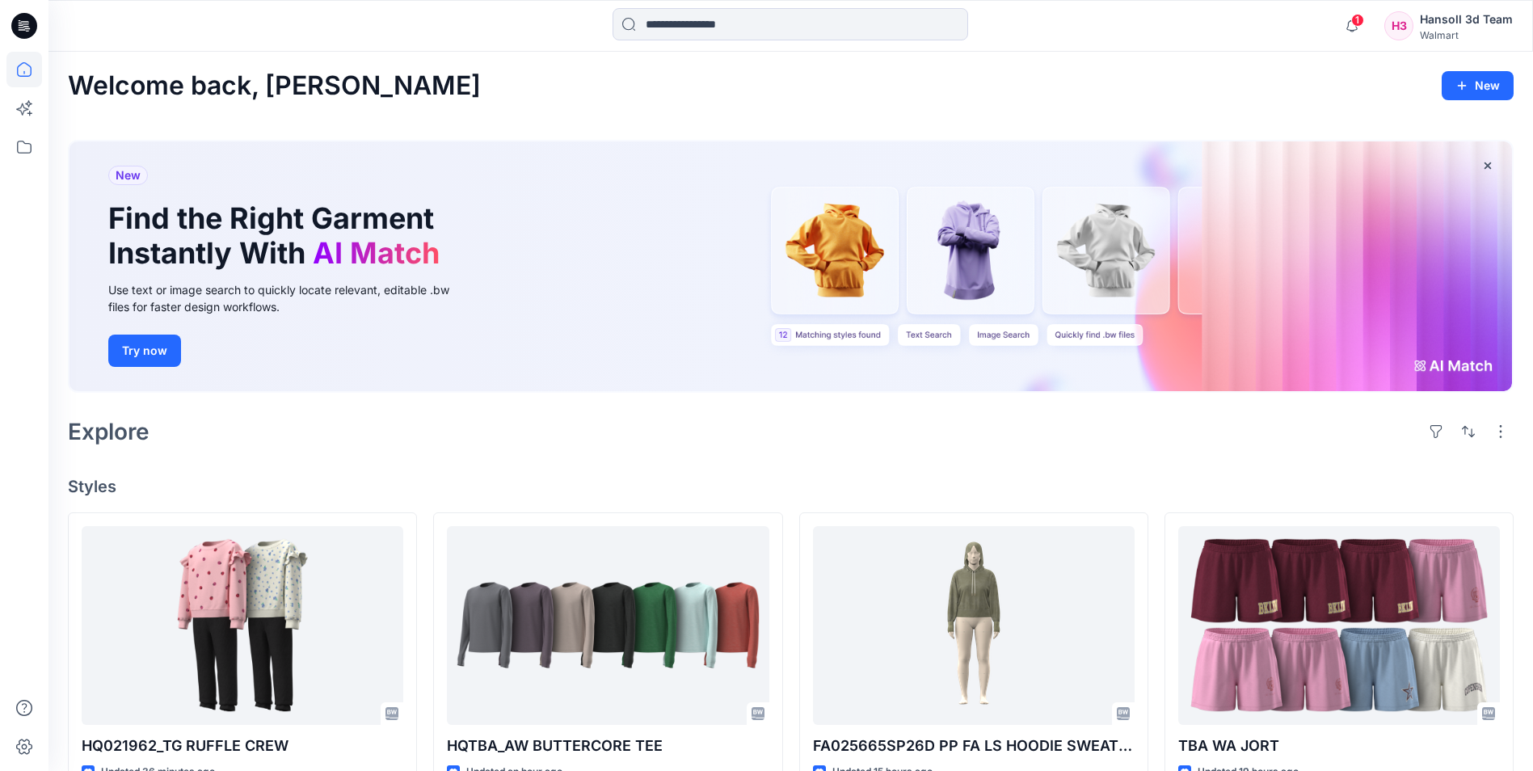
drag, startPoint x: 613, startPoint y: 455, endPoint x: 717, endPoint y: 442, distance: 105.0
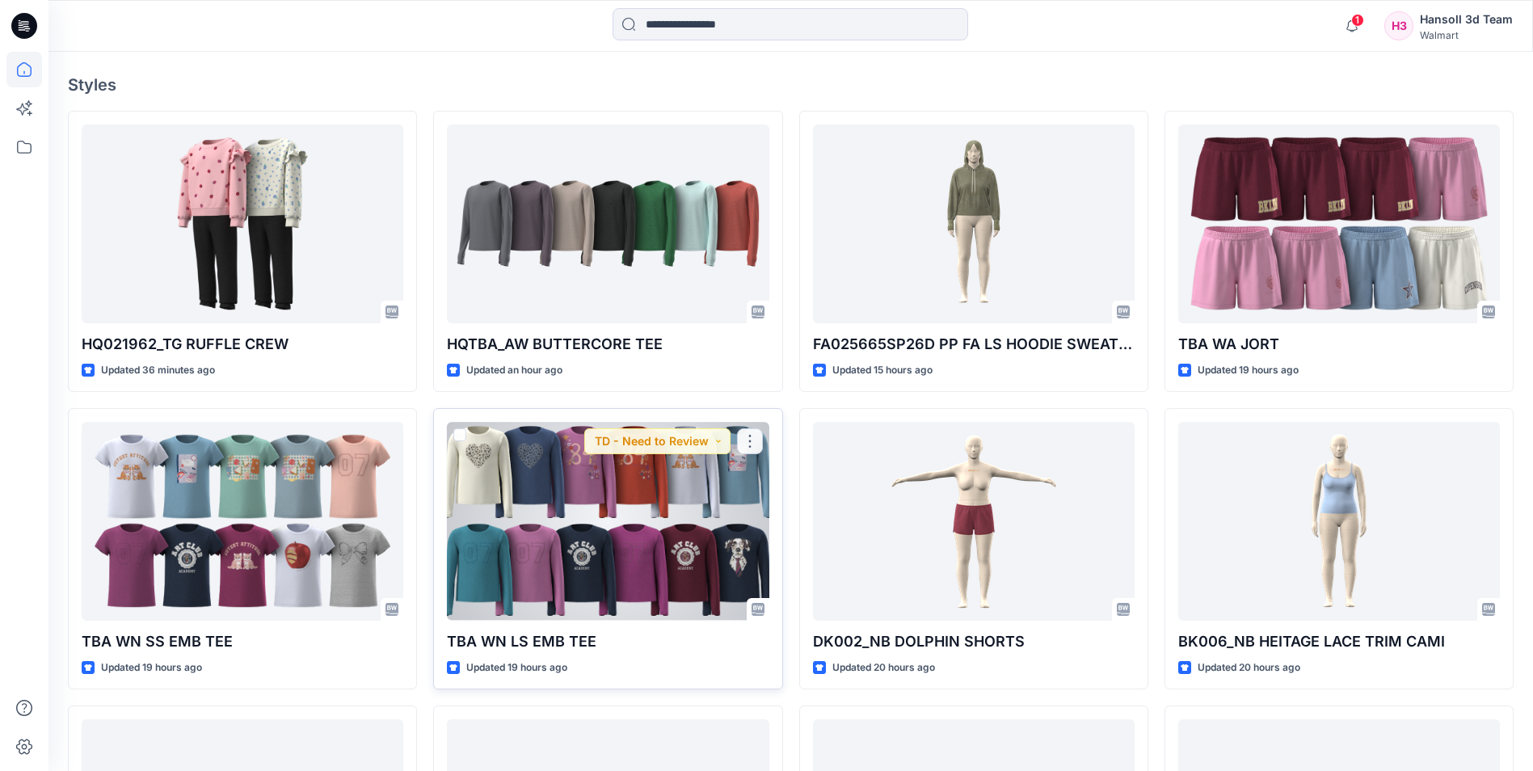
scroll to position [404, 0]
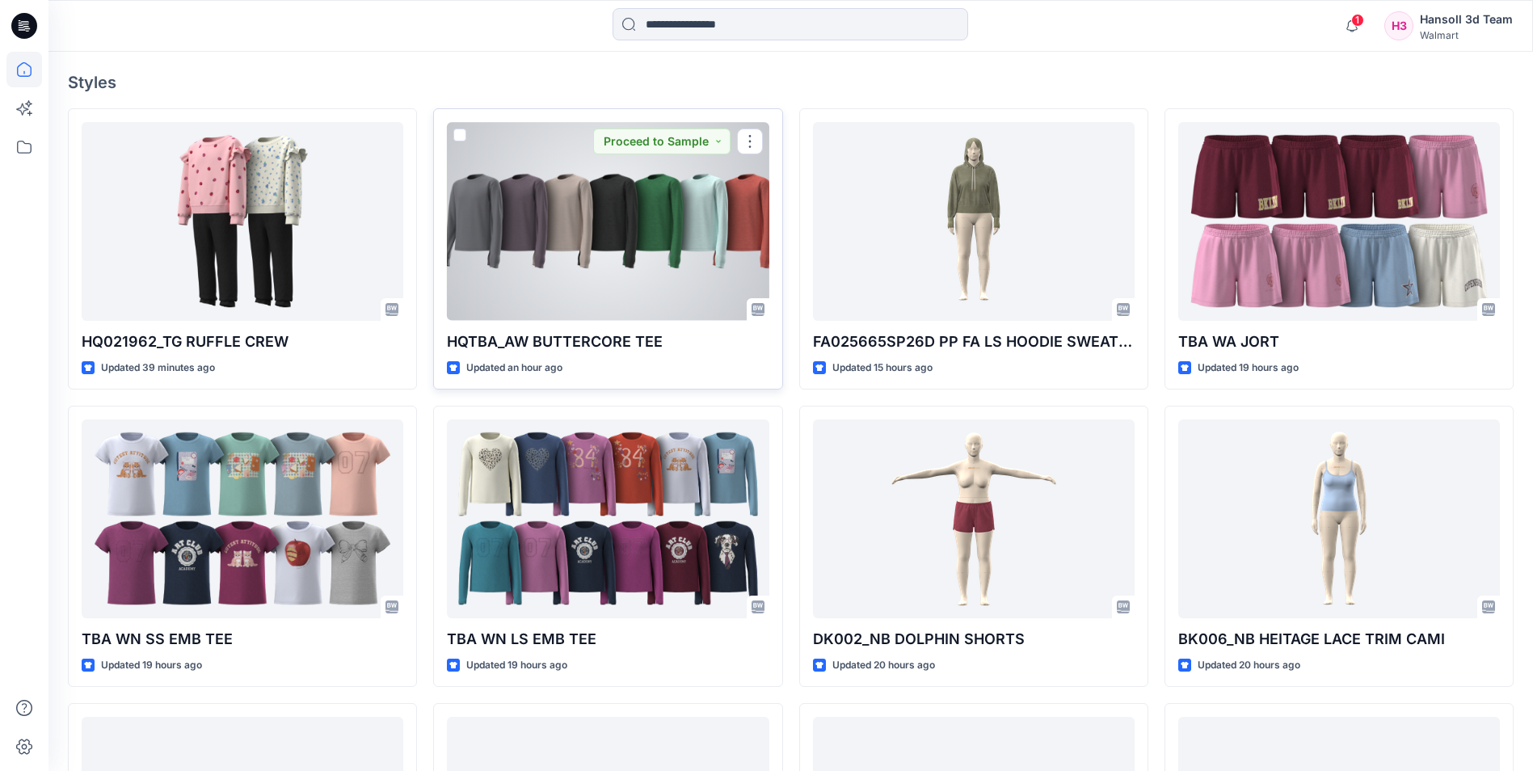
click at [614, 246] on div at bounding box center [608, 221] width 322 height 198
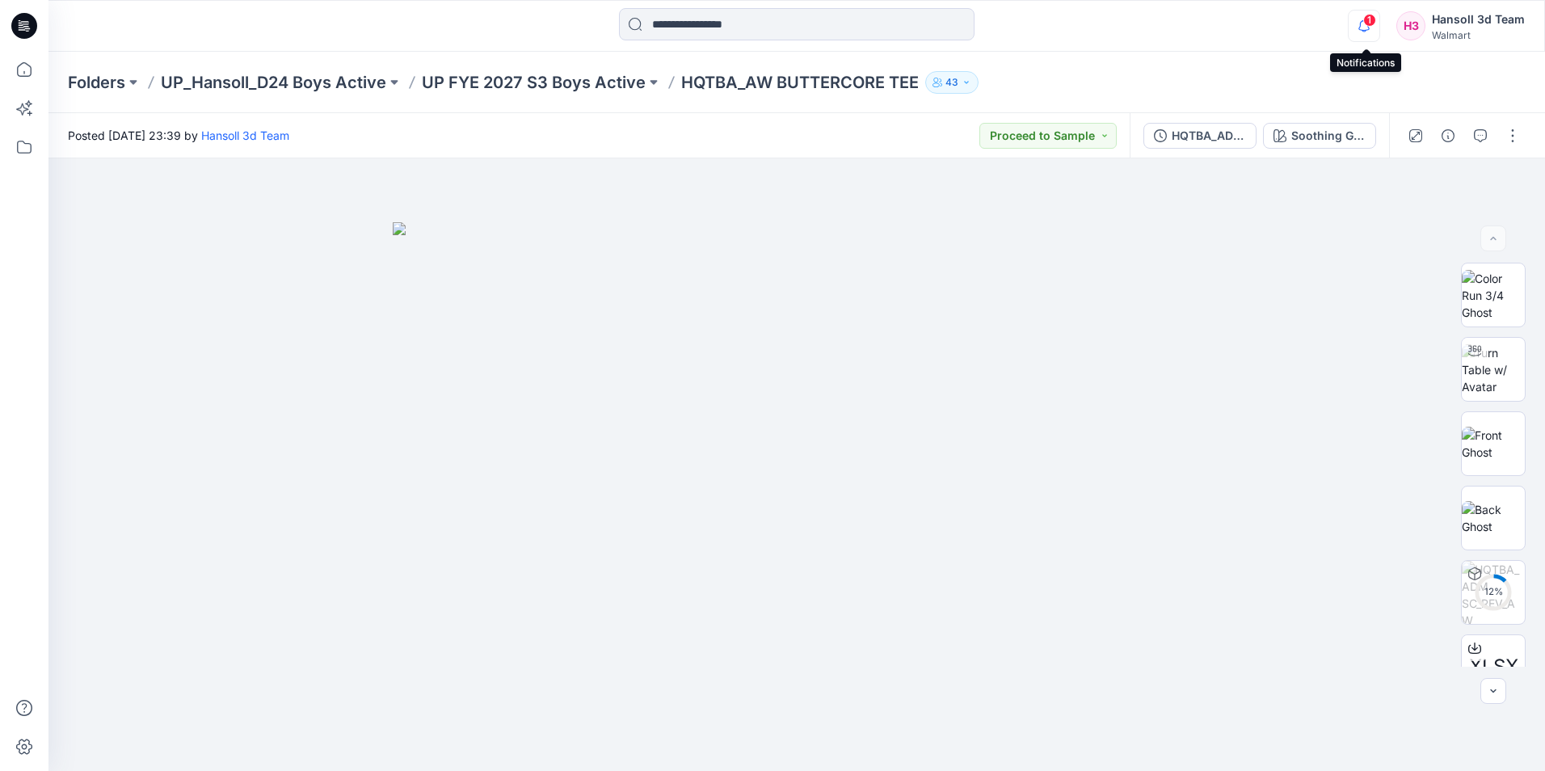
click at [1361, 29] on icon "button" at bounding box center [1363, 25] width 11 height 11
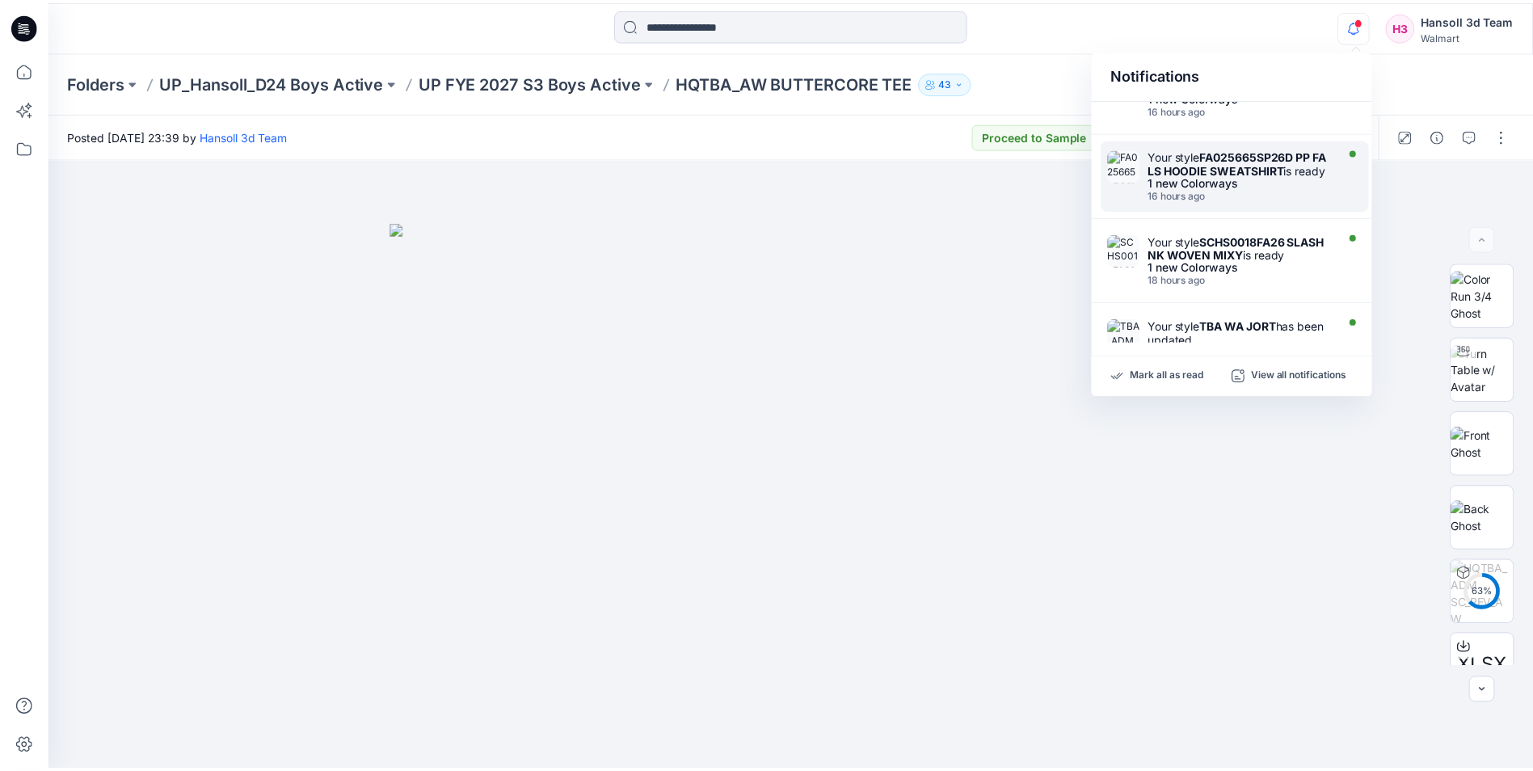
scroll to position [752, 0]
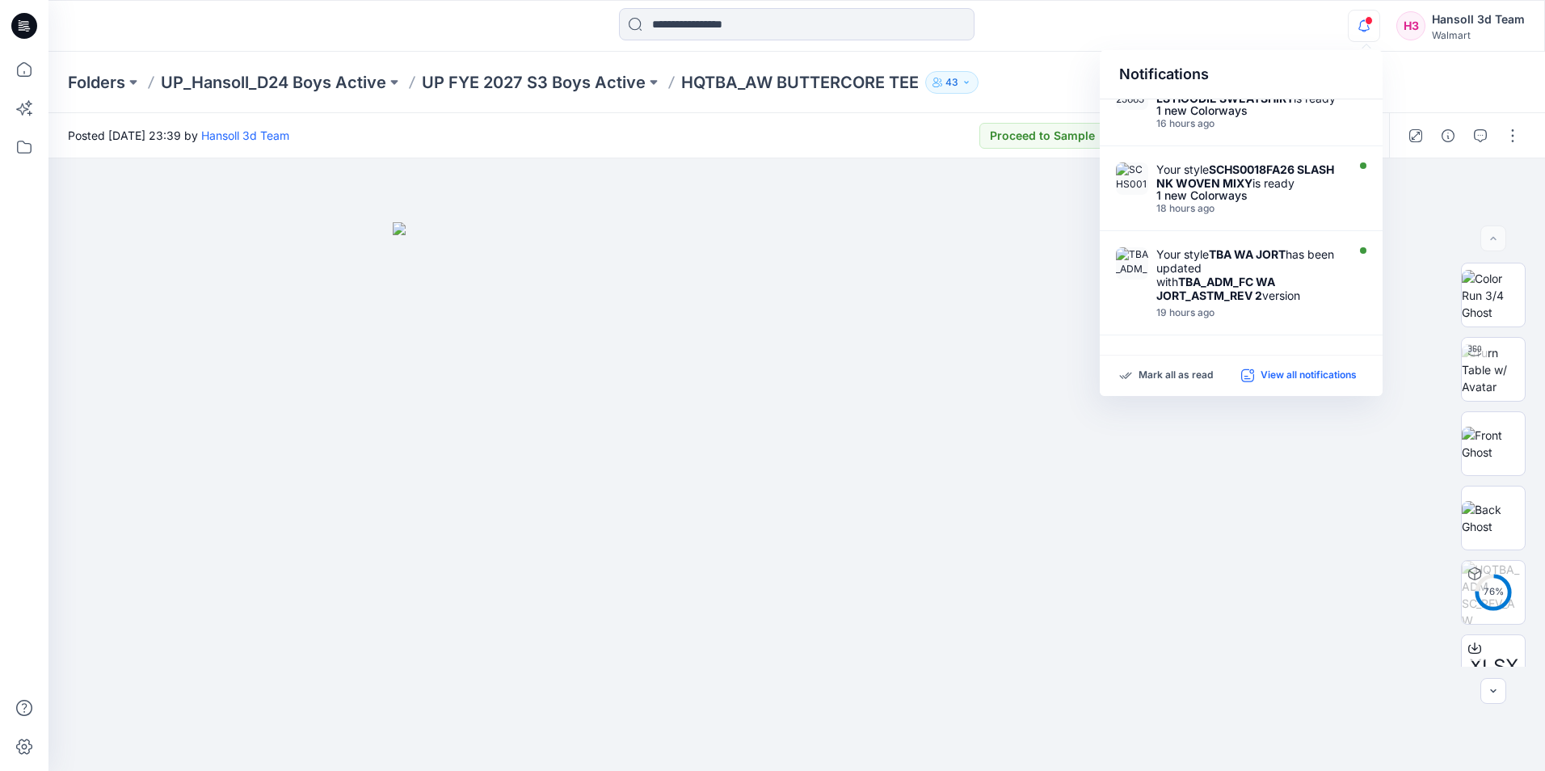
click at [1302, 369] on p "View all notifications" at bounding box center [1308, 375] width 96 height 15
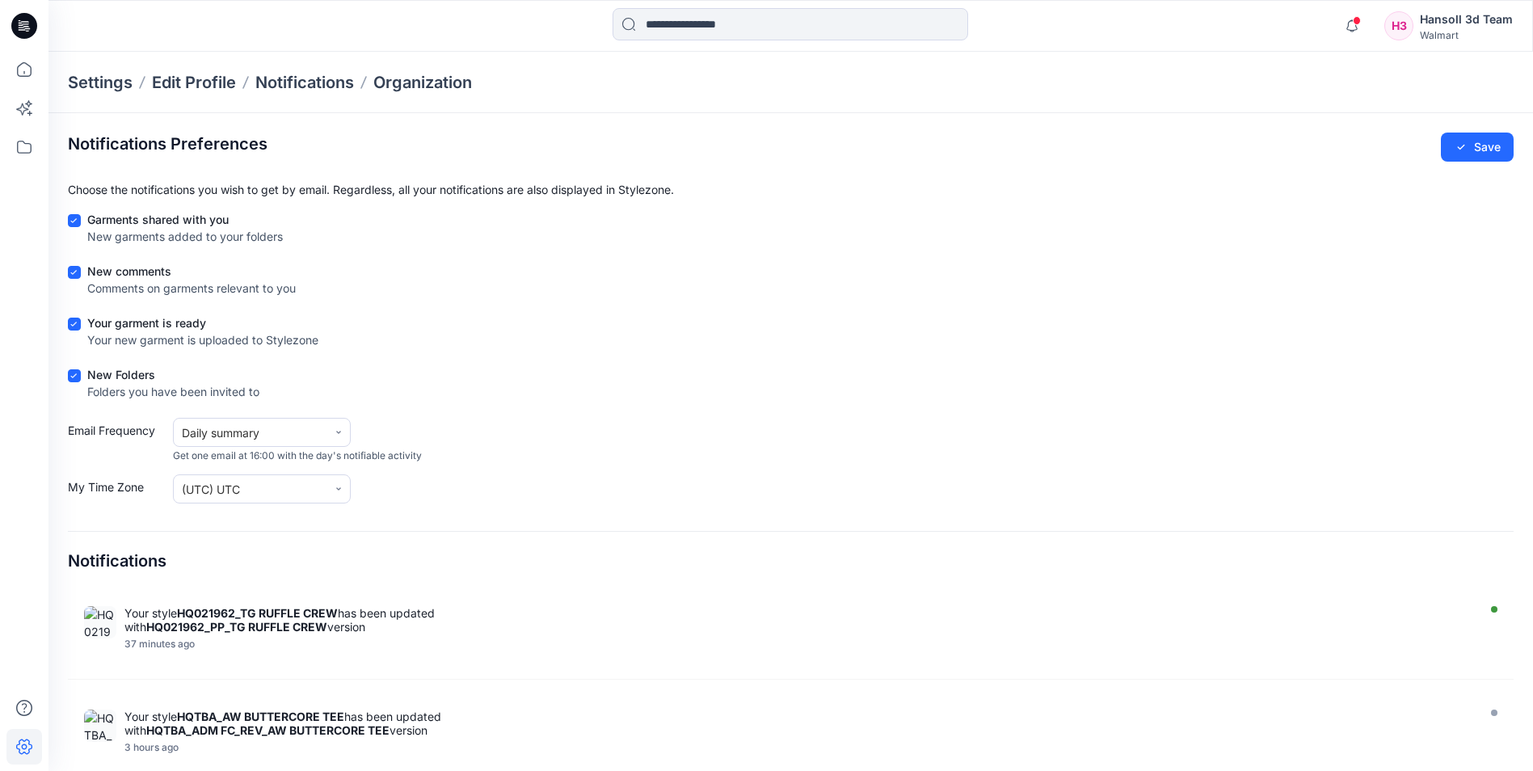
click at [797, 432] on div "Email Frequency Daily summary Get one email at 16:00 with the day's notifiable …" at bounding box center [790, 440] width 1445 height 45
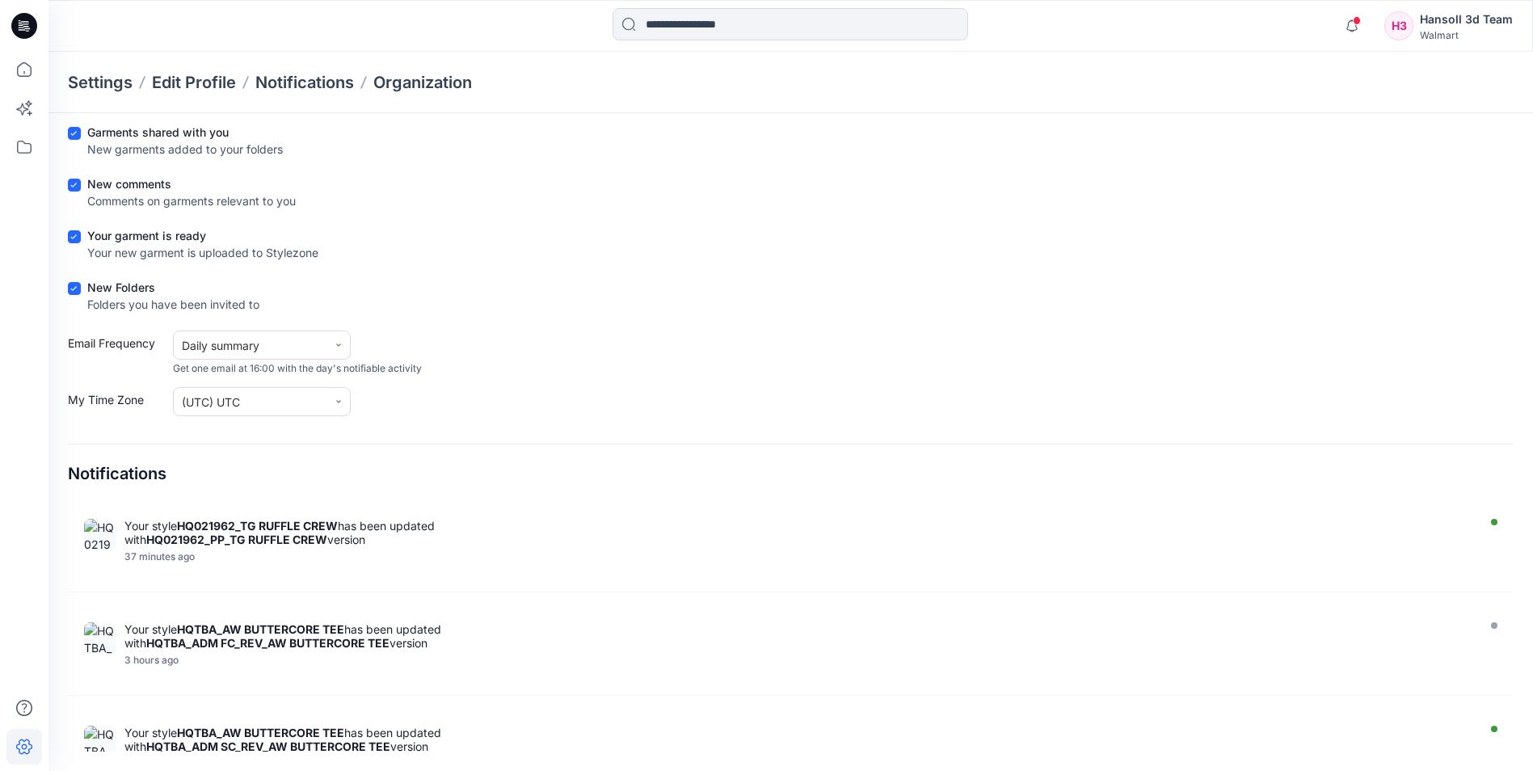
drag, startPoint x: 654, startPoint y: 298, endPoint x: 555, endPoint y: 289, distance: 99.0
click at [652, 297] on div "New Folders Folders you have been invited to" at bounding box center [790, 299] width 1445 height 40
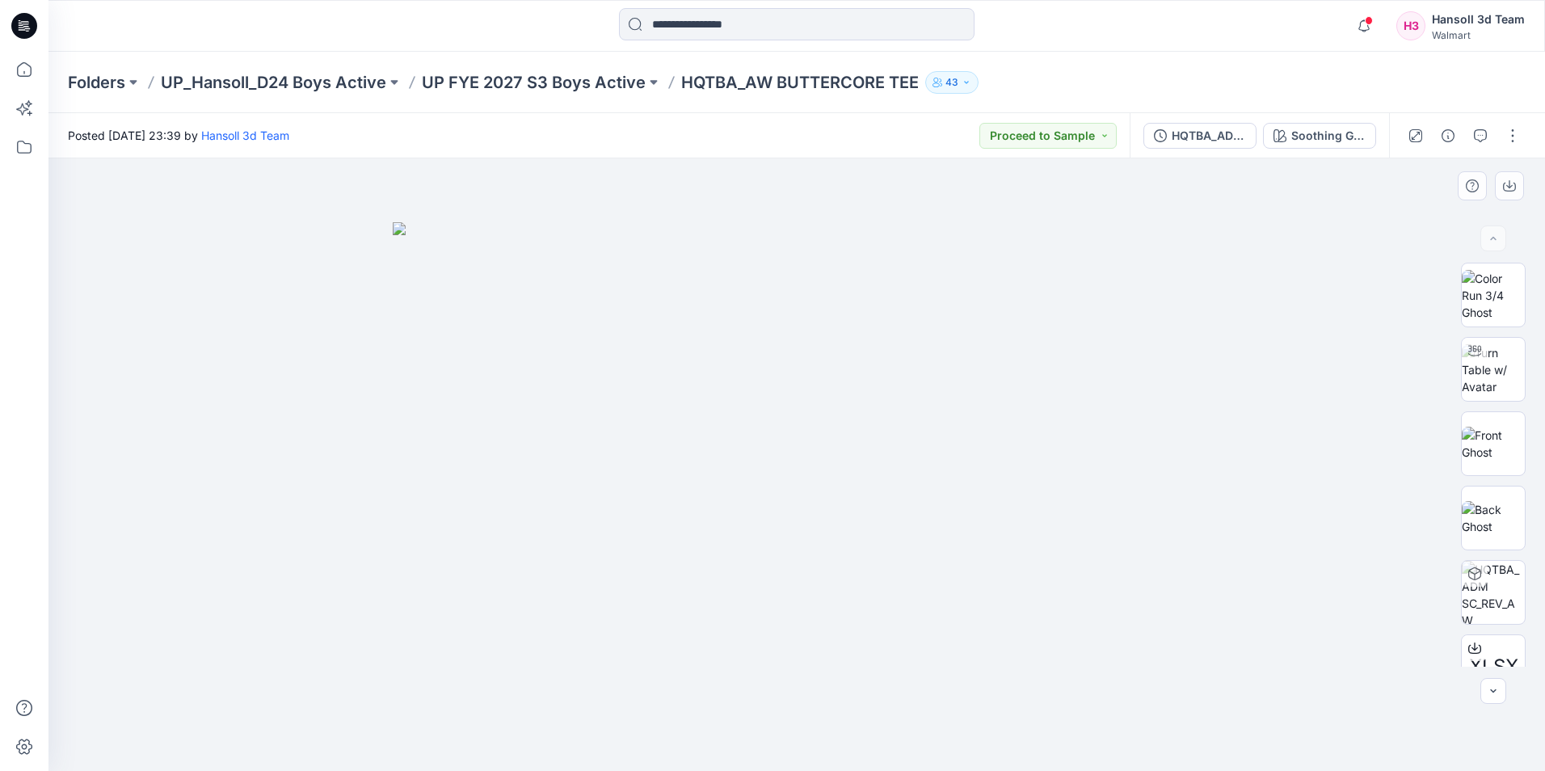
drag, startPoint x: 1092, startPoint y: 135, endPoint x: 861, endPoint y: 296, distance: 281.5
click at [861, 296] on img at bounding box center [797, 496] width 808 height 549
click at [1228, 295] on div at bounding box center [796, 464] width 1496 height 612
click at [29, 27] on icon at bounding box center [24, 26] width 26 height 26
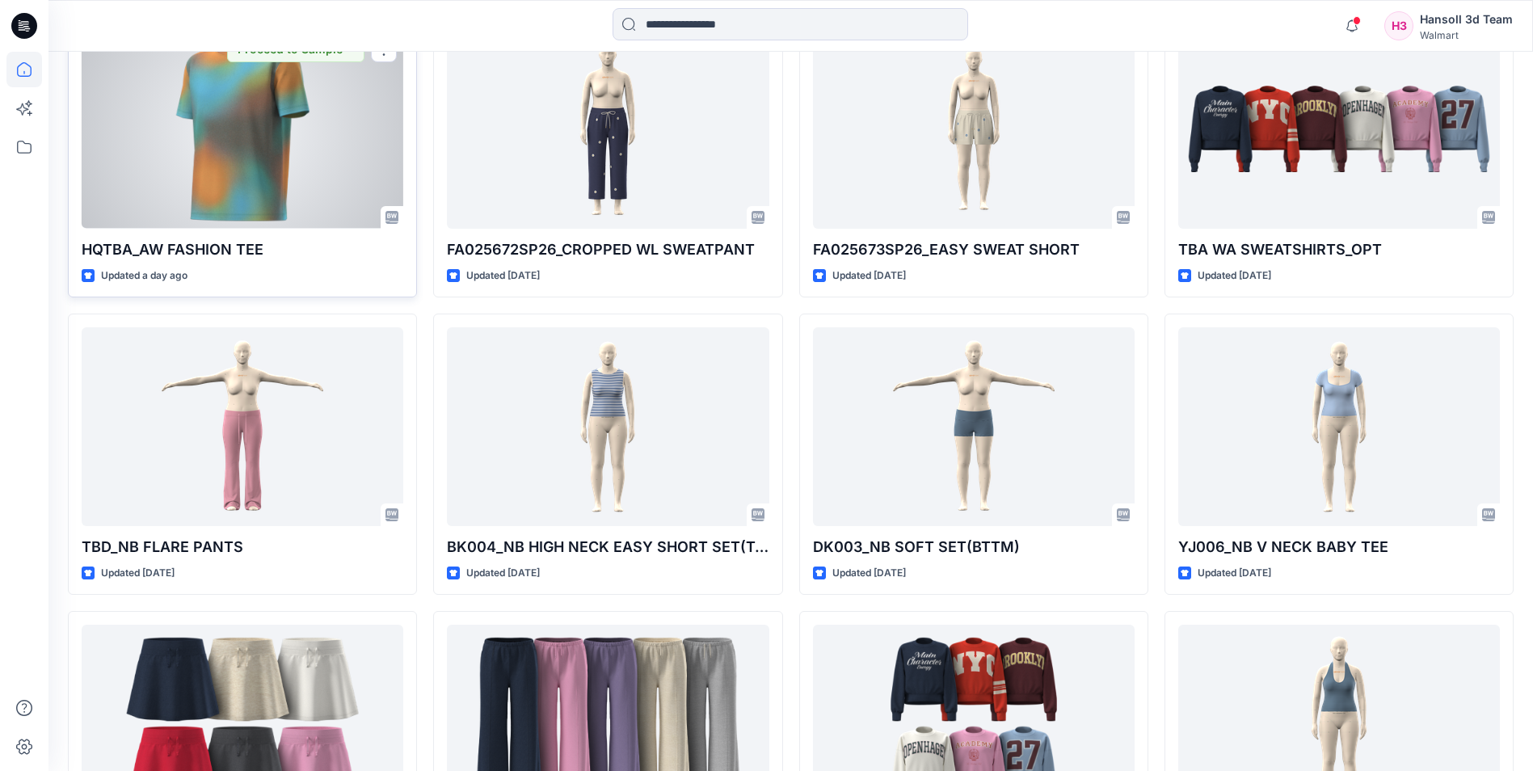
scroll to position [1535, 0]
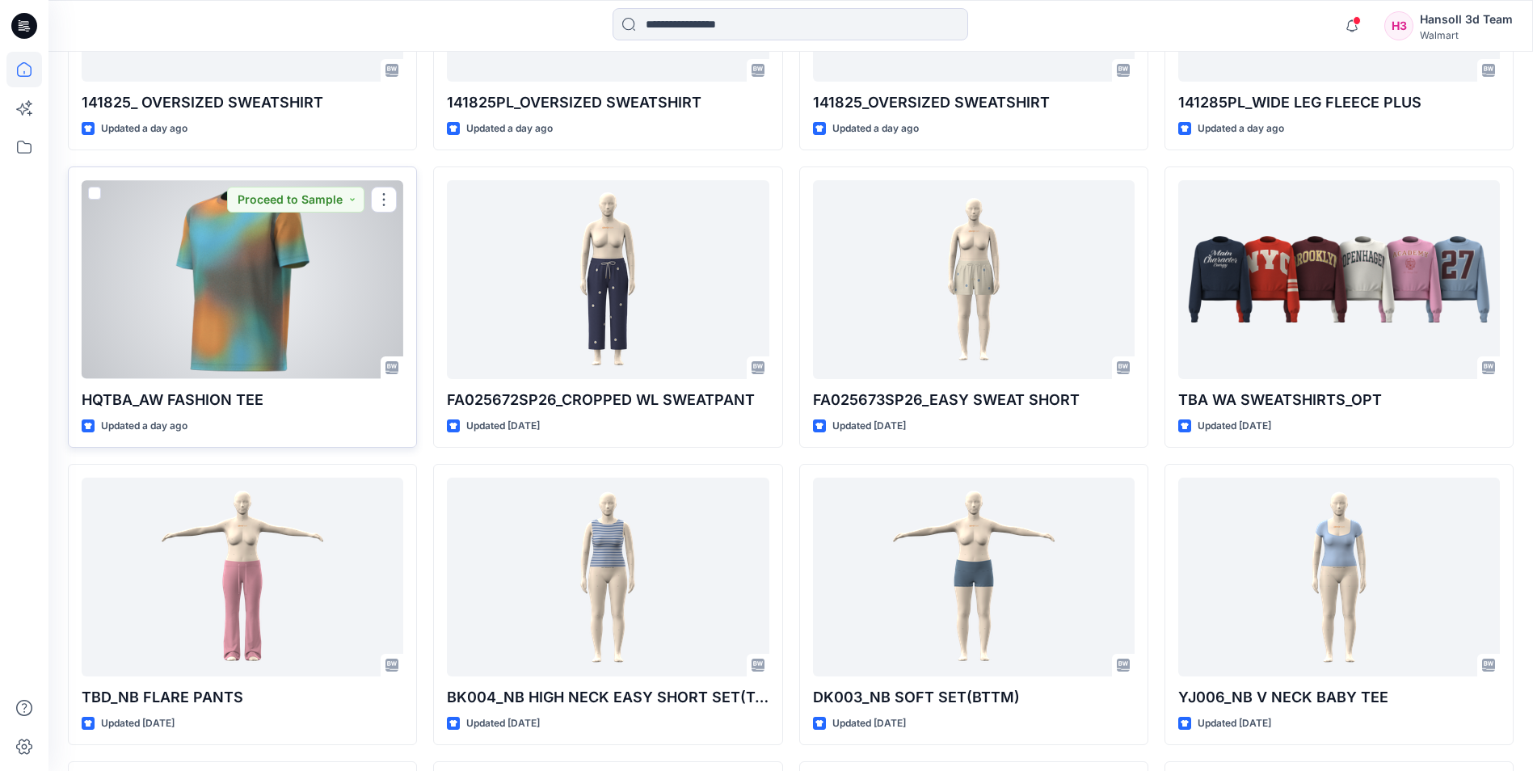
click at [321, 297] on div at bounding box center [243, 279] width 322 height 198
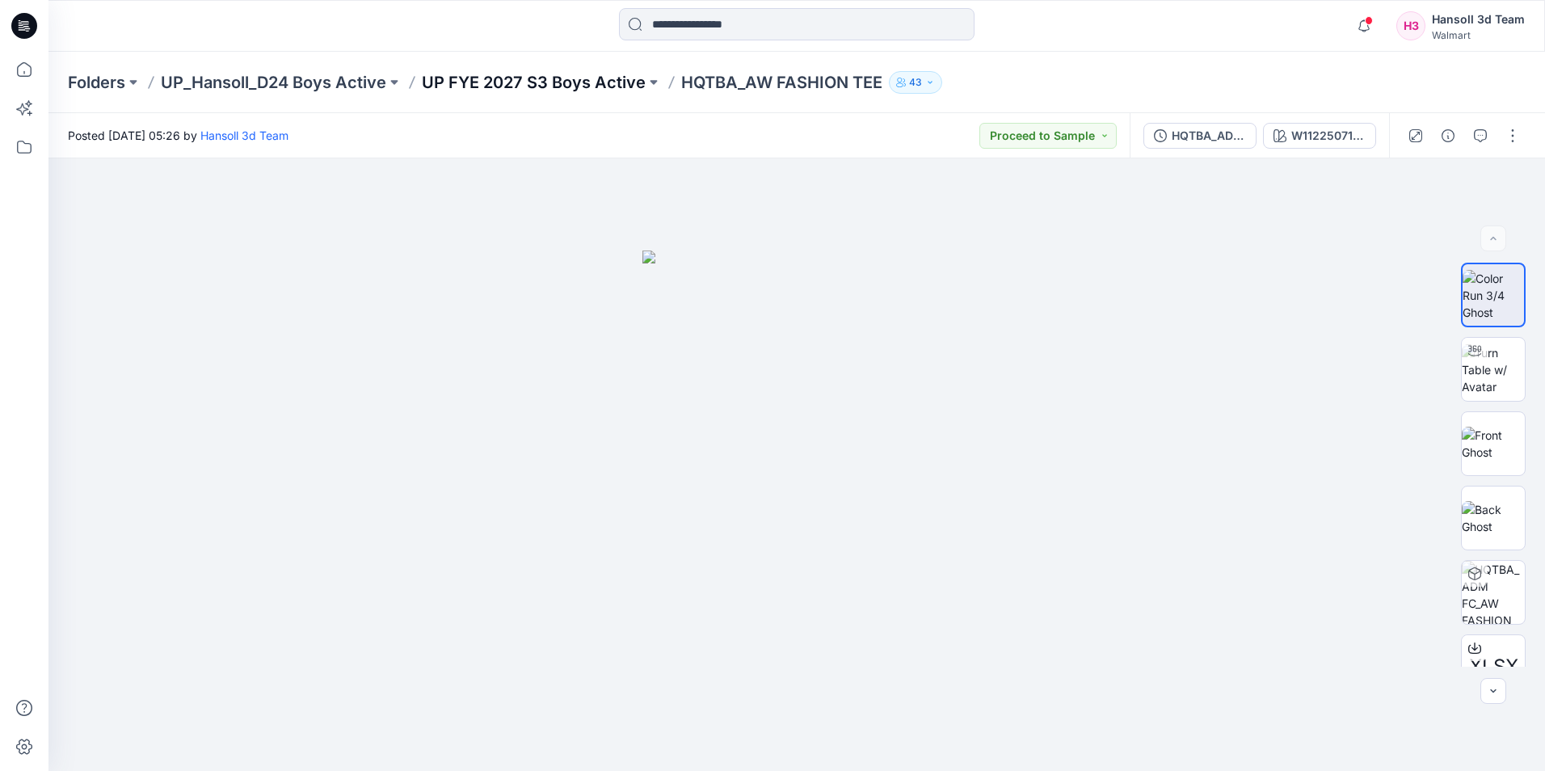
click at [532, 85] on p "UP FYE 2027 S3 Boys Active" at bounding box center [534, 82] width 224 height 23
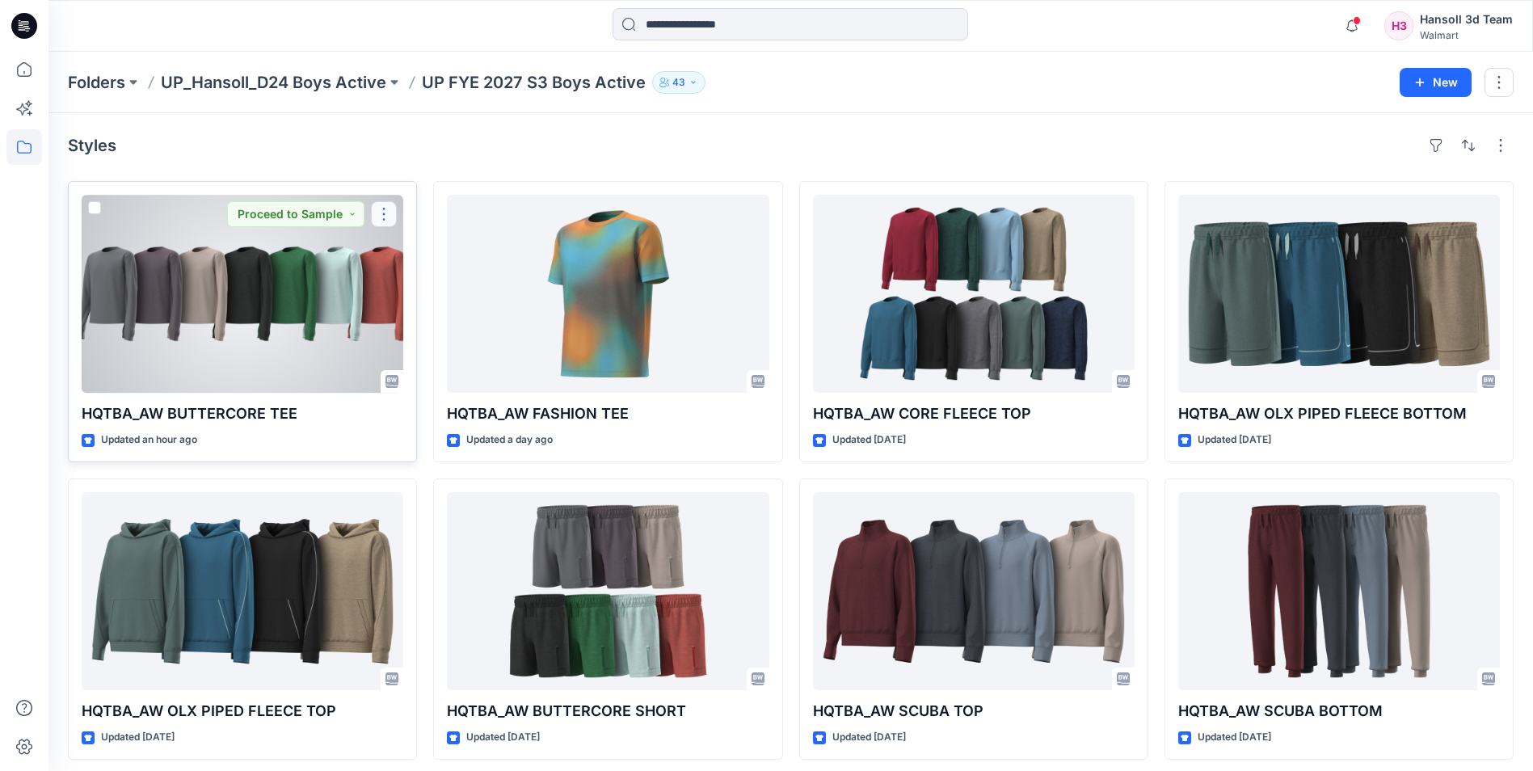
click at [392, 217] on button "button" at bounding box center [384, 214] width 26 height 26
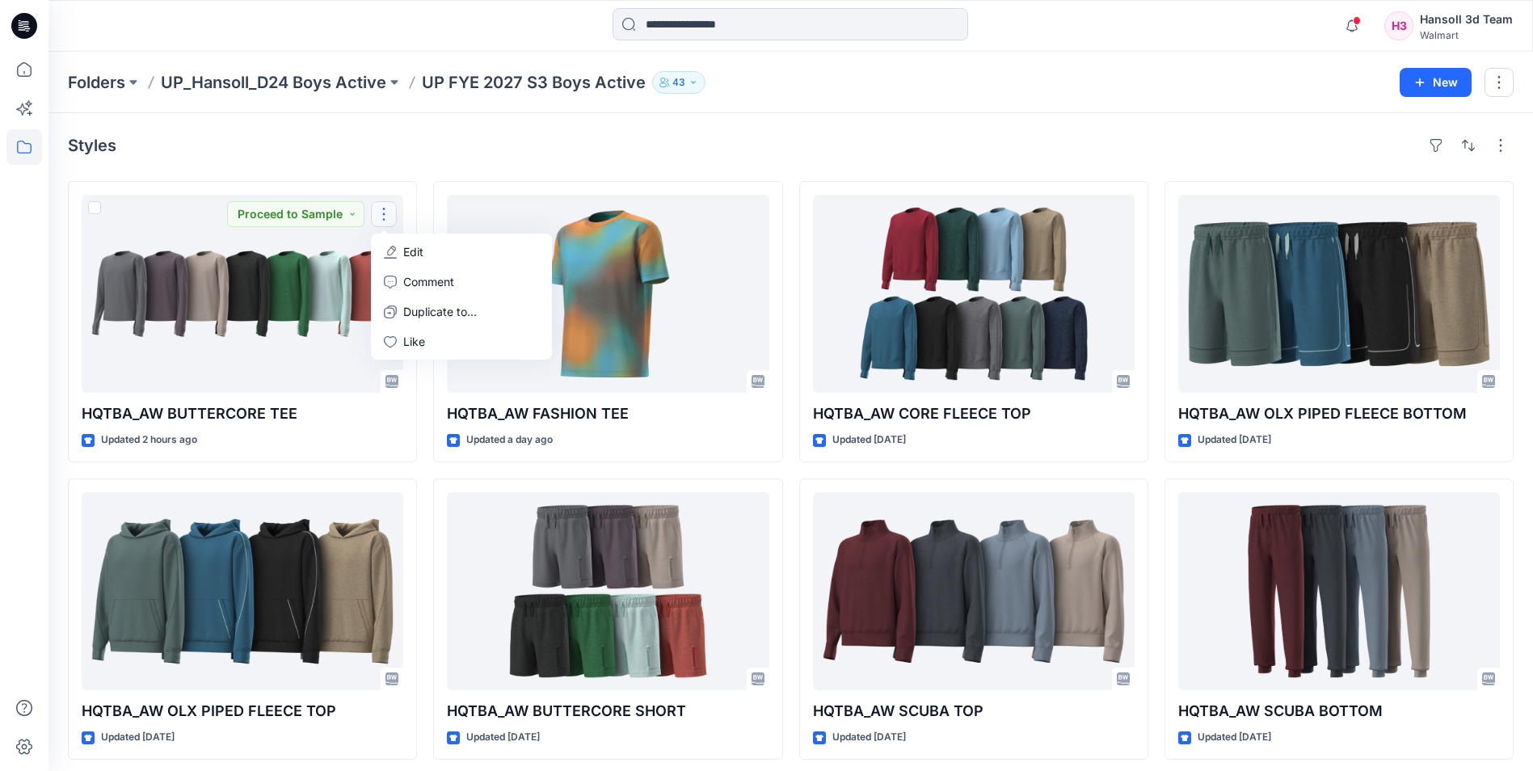
click at [1159, 111] on div "Folders UP_Hansoll_D24 Boys Active UP FYE 2027 S3 Boys Active 43 New" at bounding box center [790, 82] width 1484 height 61
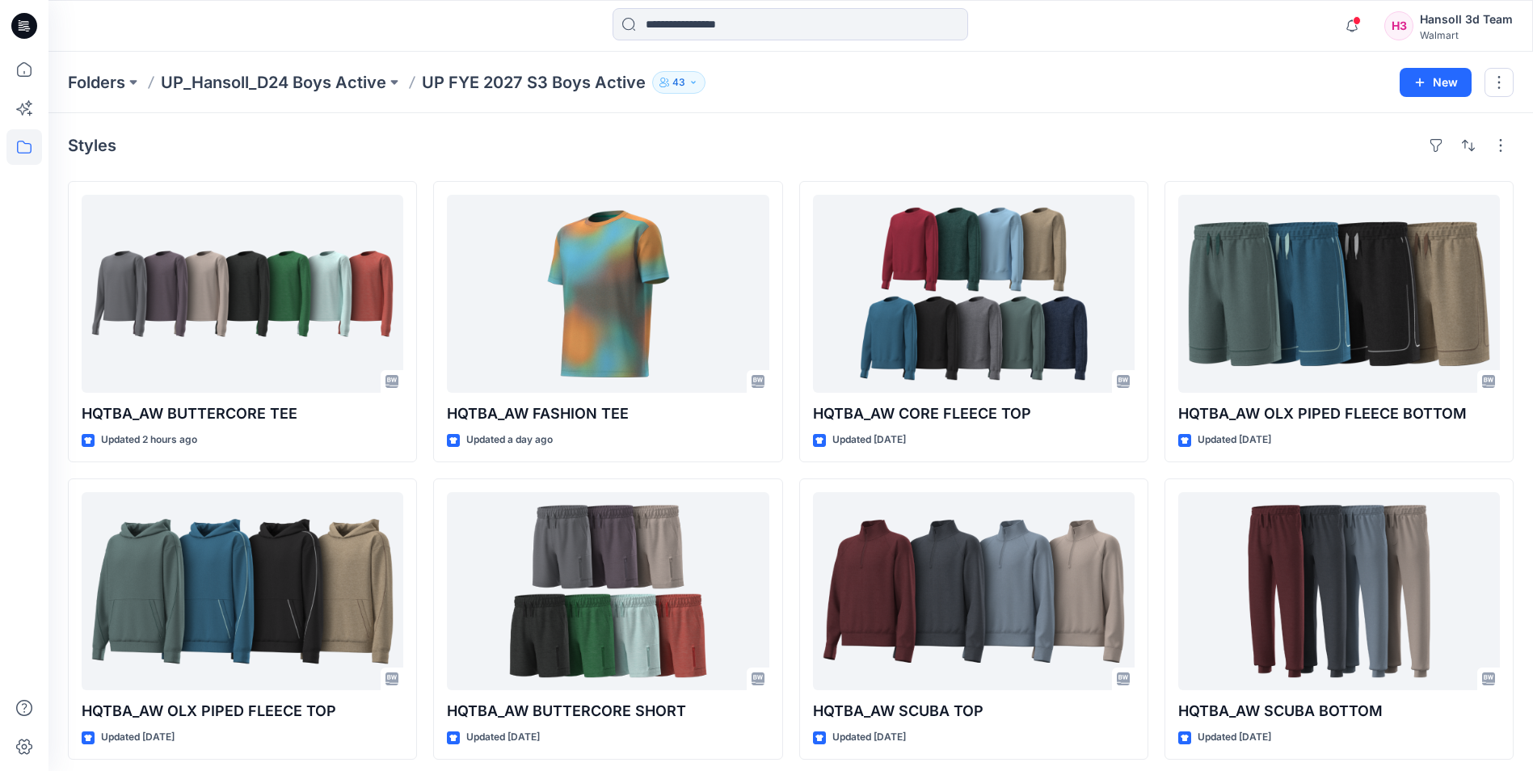
drag, startPoint x: 1430, startPoint y: 212, endPoint x: 1149, endPoint y: 103, distance: 301.3
click at [1149, 103] on div "Folders UP_Hansoll_D24 Boys Active UP FYE 2027 S3 Boys Active 43 New" at bounding box center [790, 82] width 1484 height 61
click at [1505, 82] on button "button" at bounding box center [1498, 82] width 29 height 29
click at [1076, 94] on div "Folders UP_Hansoll_D24 Boys Active UP FYE 2027 S3 Boys Active 43 New Edit Delet…" at bounding box center [790, 82] width 1484 height 61
click at [1496, 148] on button "button" at bounding box center [1500, 145] width 26 height 26
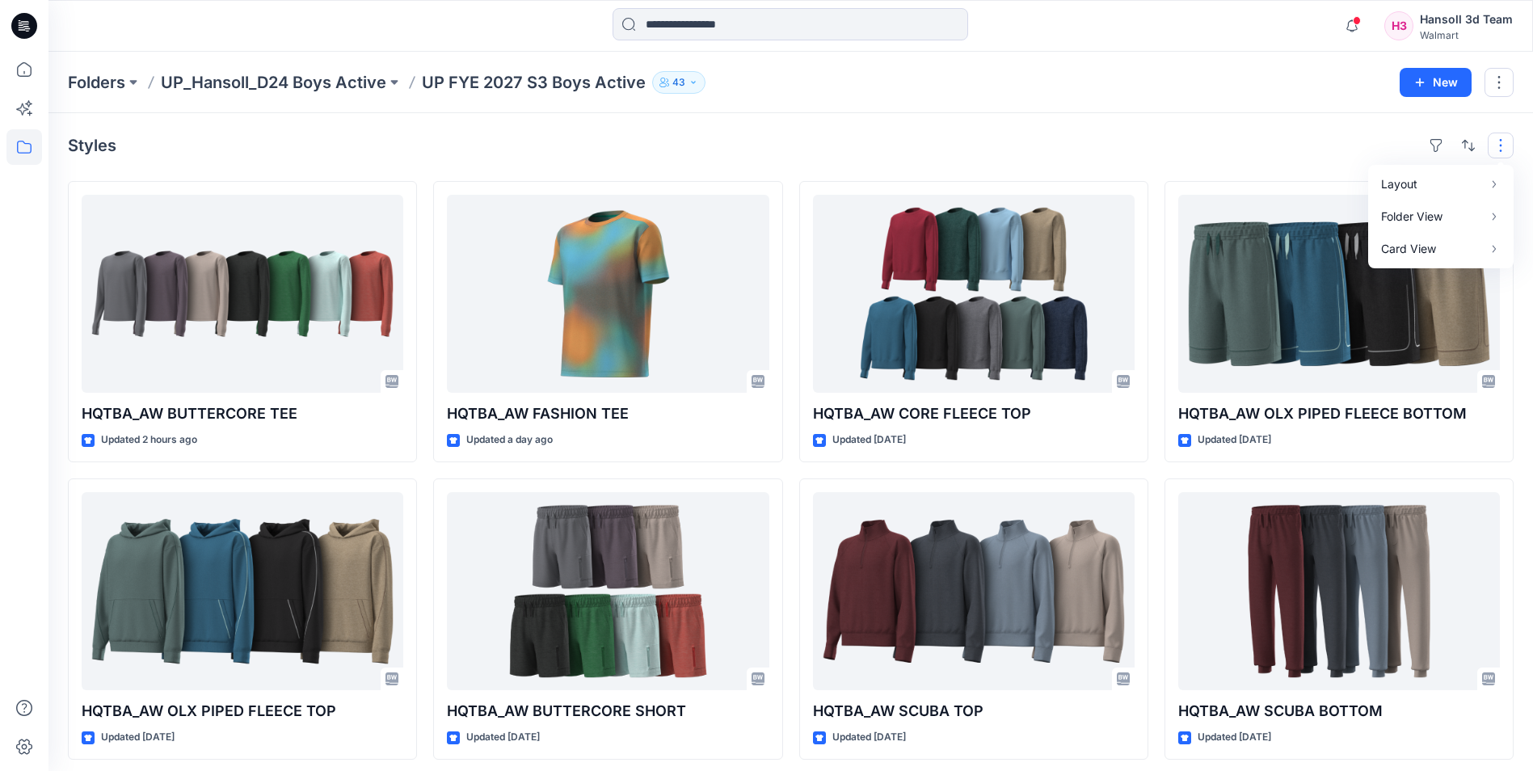
click at [894, 99] on div "Folders UP_Hansoll_D24 Boys Active UP FYE 2027 S3 Boys Active 43 New" at bounding box center [790, 82] width 1484 height 61
click at [18, 27] on icon at bounding box center [24, 26] width 26 height 26
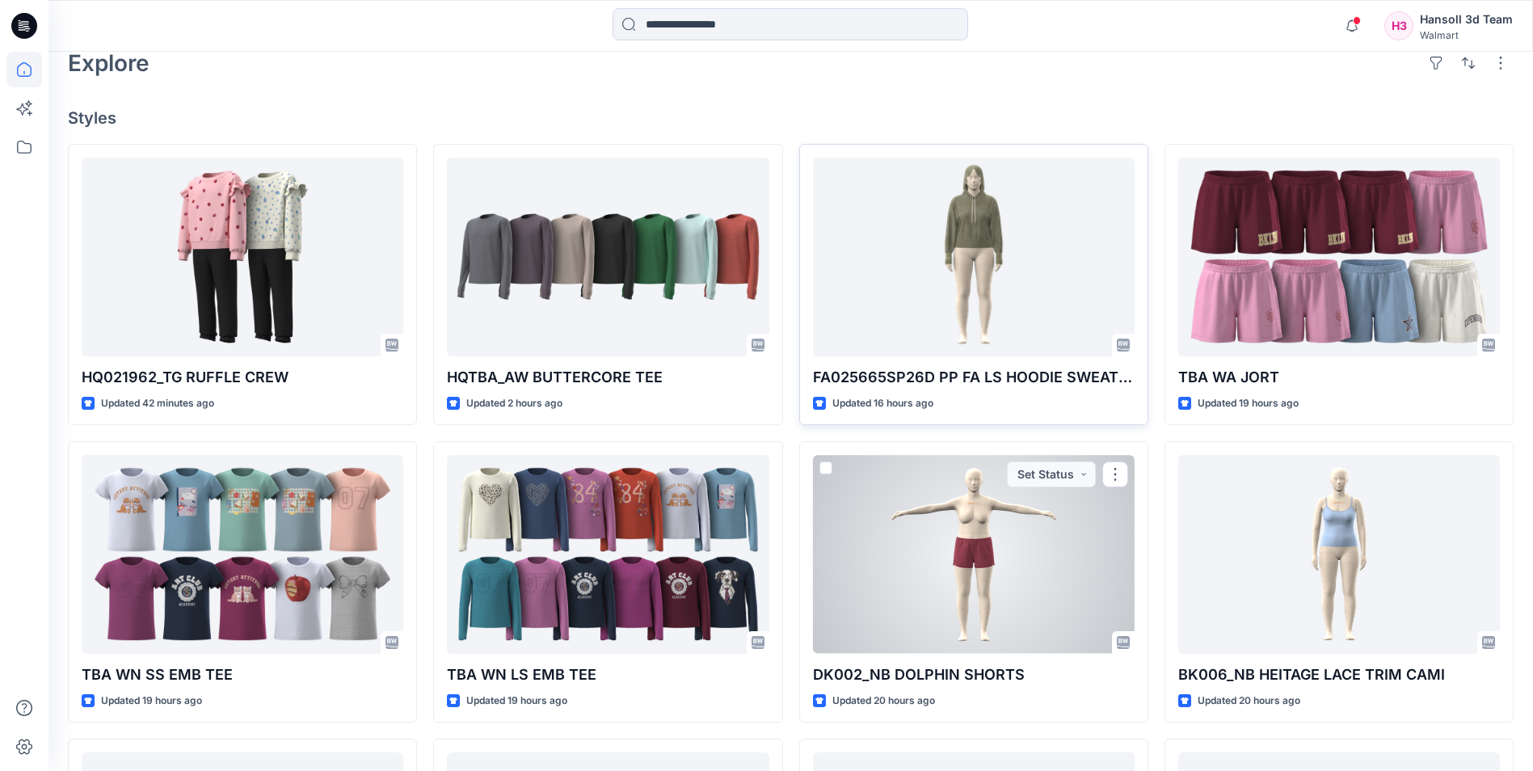
scroll to position [162, 0]
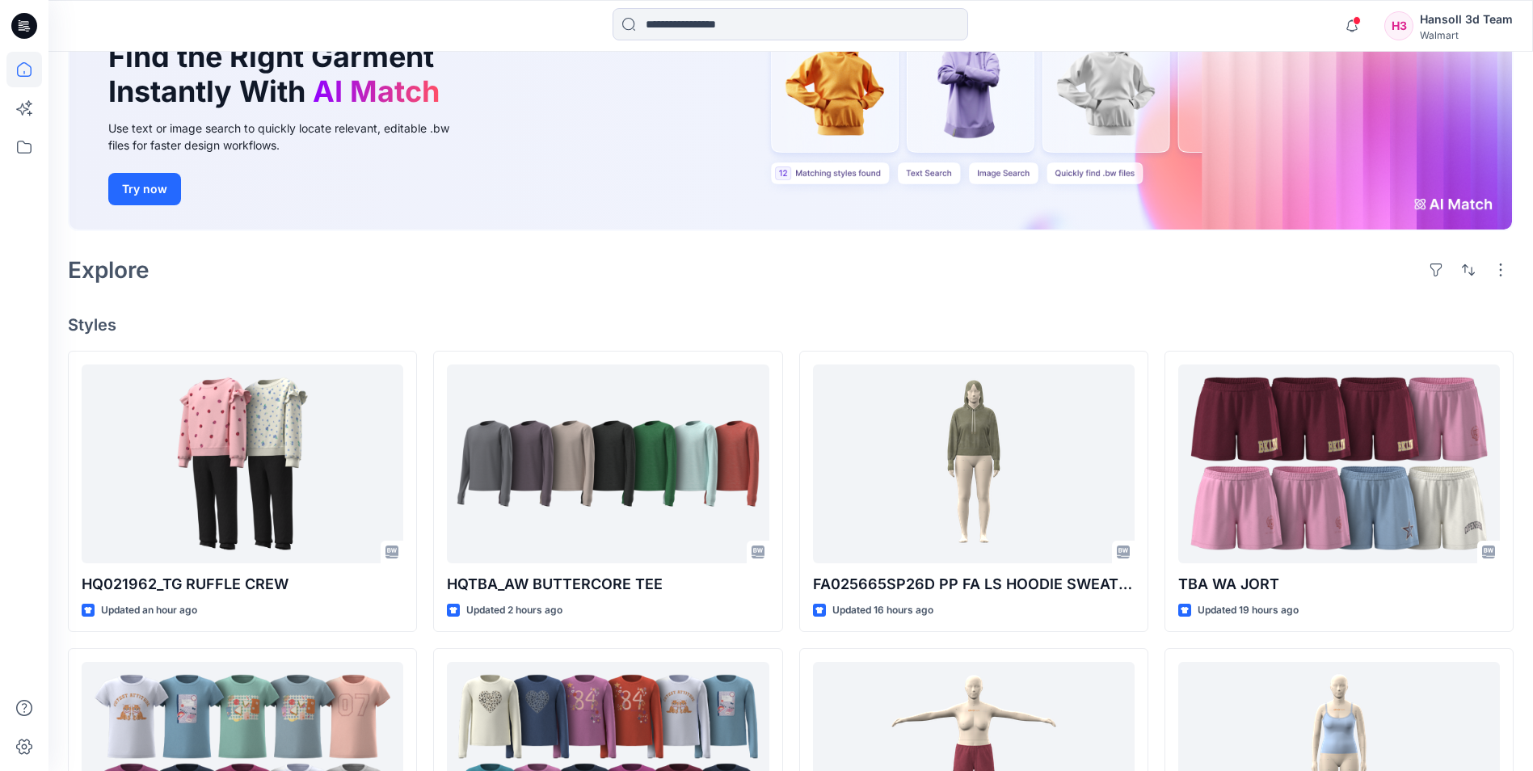
drag, startPoint x: 730, startPoint y: 277, endPoint x: 797, endPoint y: 233, distance: 79.3
click at [731, 277] on div "Explore" at bounding box center [790, 269] width 1445 height 39
